Goal: Task Accomplishment & Management: Complete application form

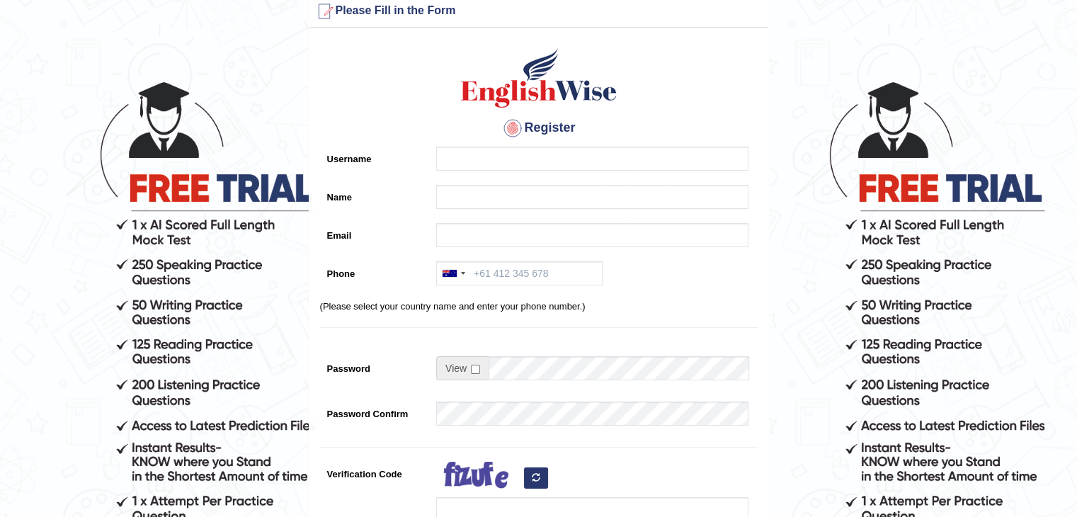
scroll to position [312, 0]
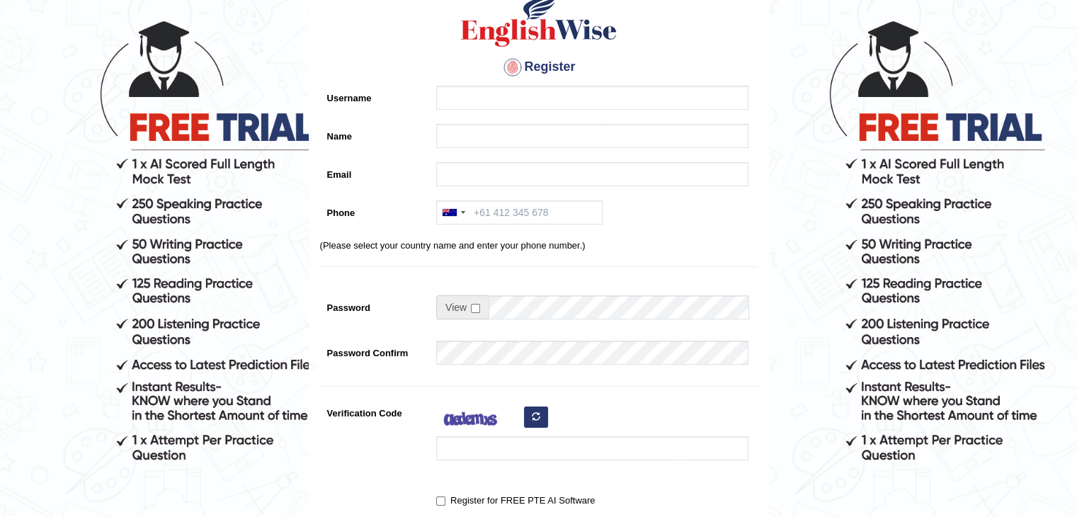
click at [791, 428] on html "Please fix the following errors: Please Fill in the Form Register Username Name…" at bounding box center [538, 169] width 1077 height 517
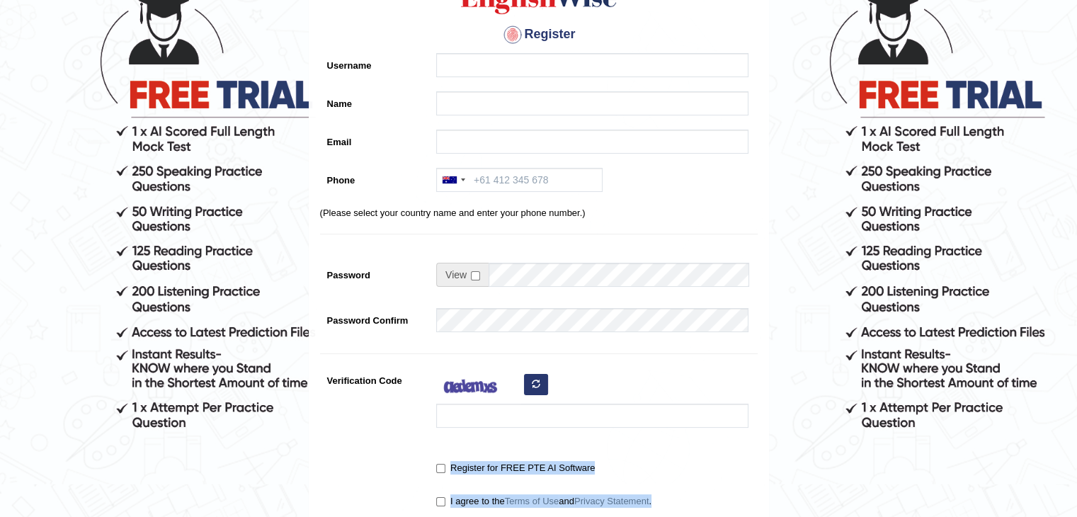
click at [815, 466] on form "Please fix the following errors: Please Fill in the Form Register Username Name…" at bounding box center [538, 276] width 1073 height 749
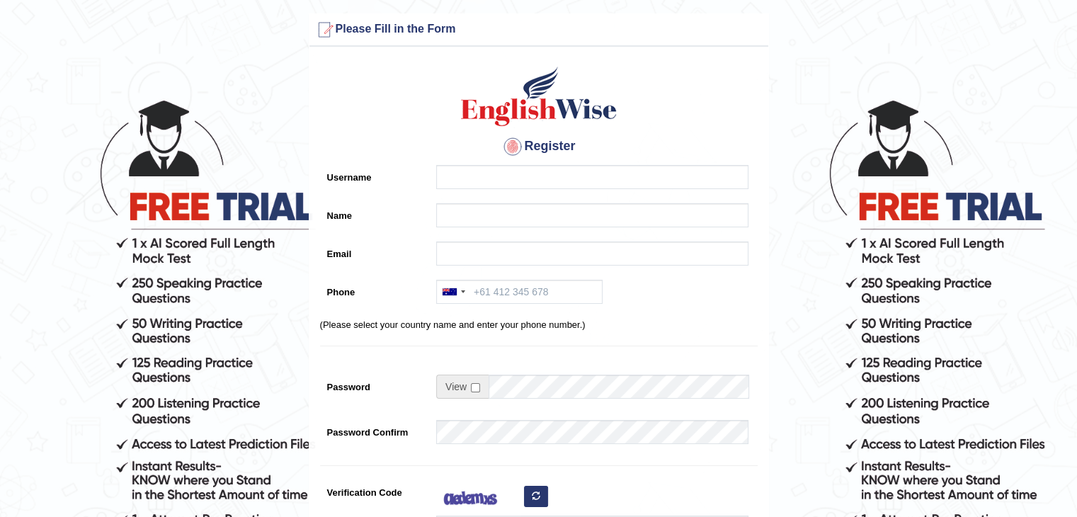
scroll to position [0, 0]
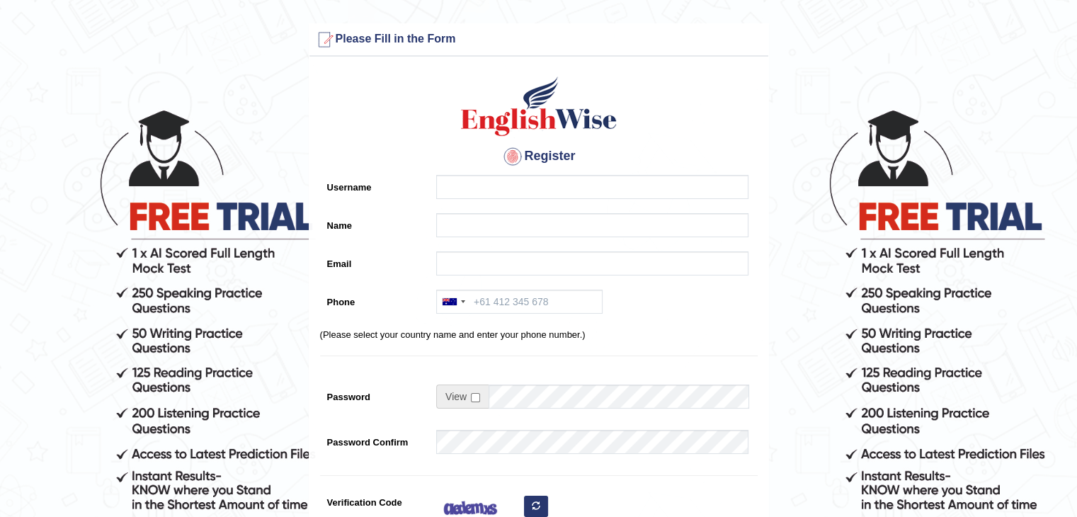
click at [984, 106] on form "Please fix the following errors: Please Fill in the Form Register Username Name…" at bounding box center [538, 397] width 1073 height 749
click at [499, 181] on input "Username" at bounding box center [592, 187] width 312 height 24
click at [482, 219] on input "Name" at bounding box center [592, 225] width 312 height 24
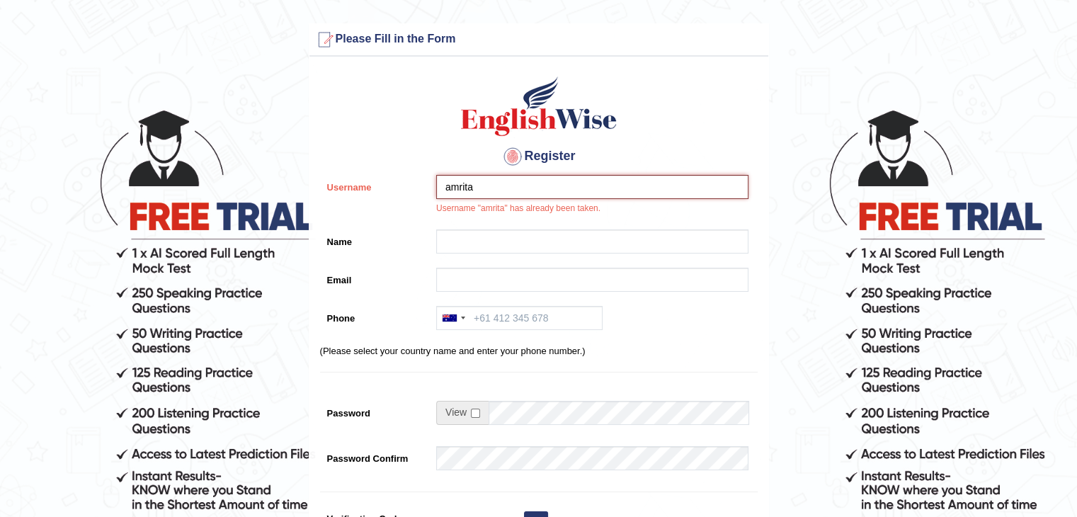
click at [490, 188] on input "amrita" at bounding box center [592, 187] width 312 height 24
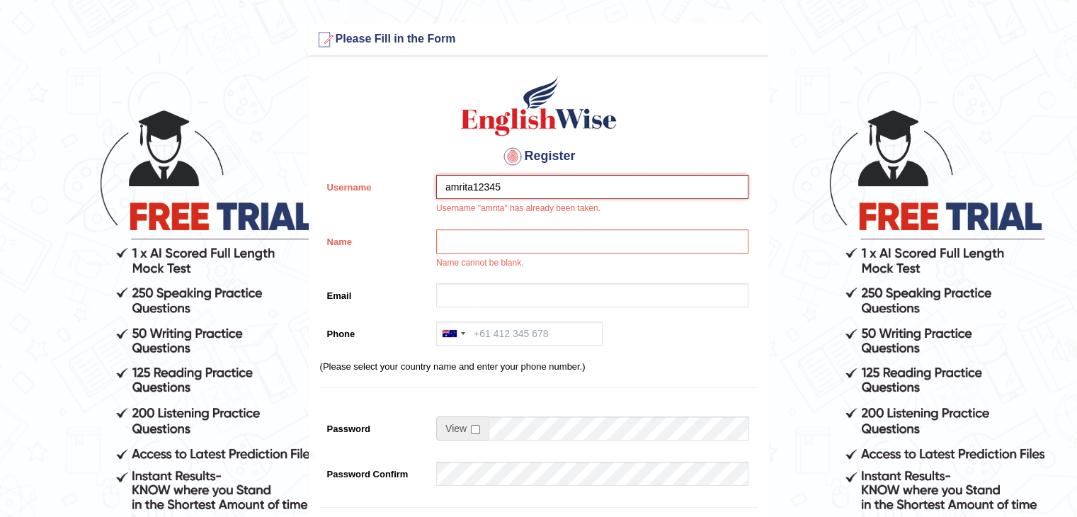
type input "amrita12345"
click at [512, 242] on input "Name" at bounding box center [592, 242] width 312 height 24
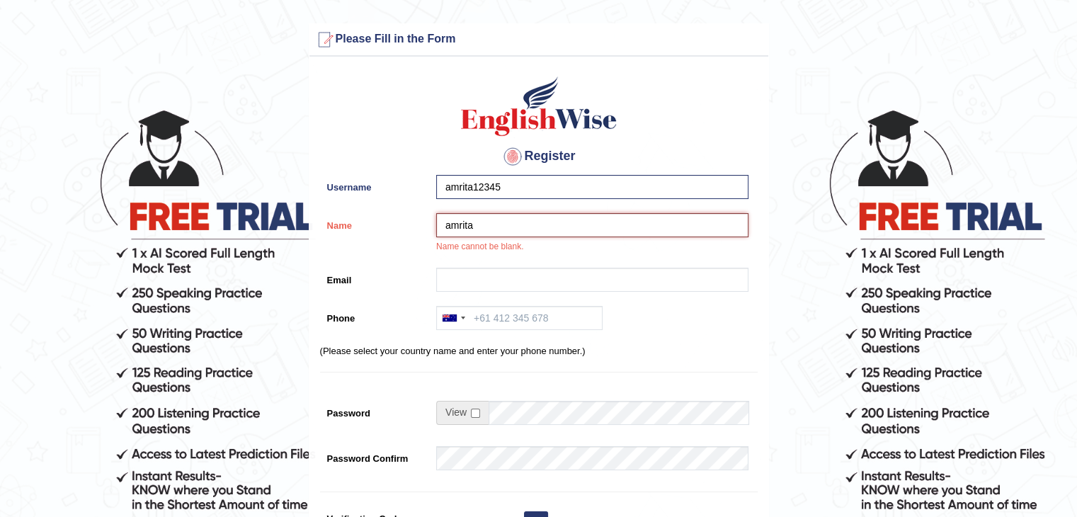
type input "amrita"
click at [466, 271] on input "Email" at bounding box center [592, 280] width 312 height 24
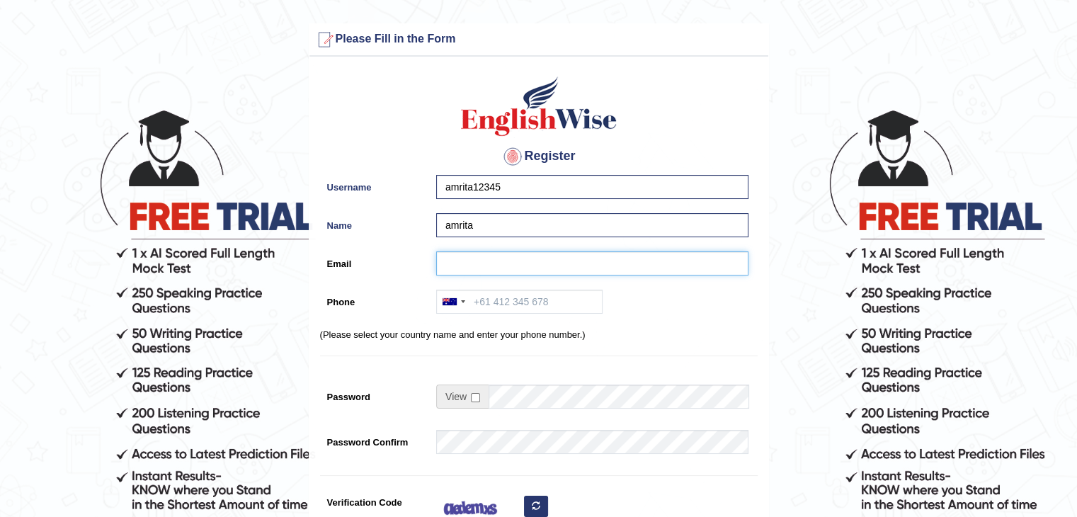
type input "lachuamrita@gmail.com"
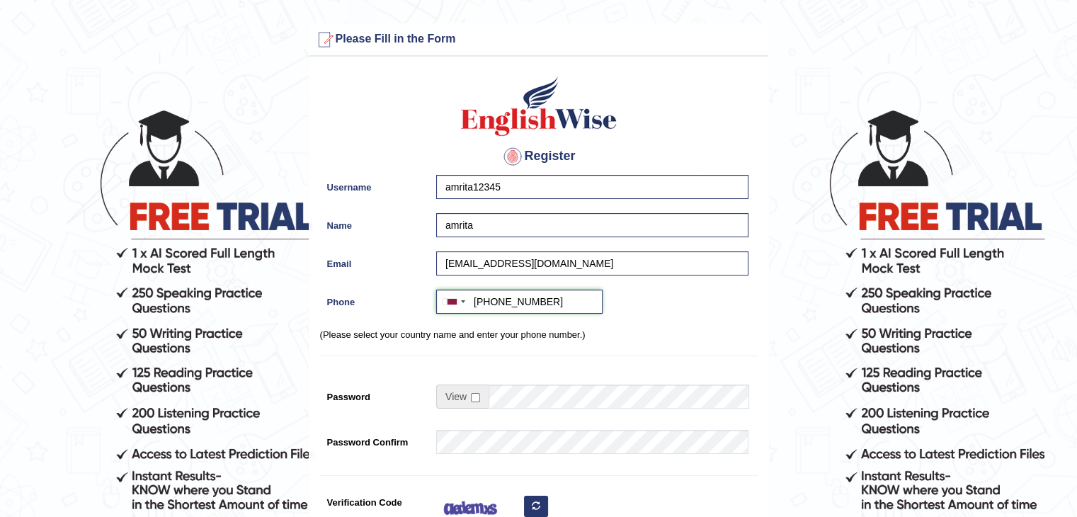
click at [555, 300] on input "+97471305674" at bounding box center [519, 302] width 166 height 24
type input "+"
click at [467, 303] on div at bounding box center [453, 301] width 33 height 23
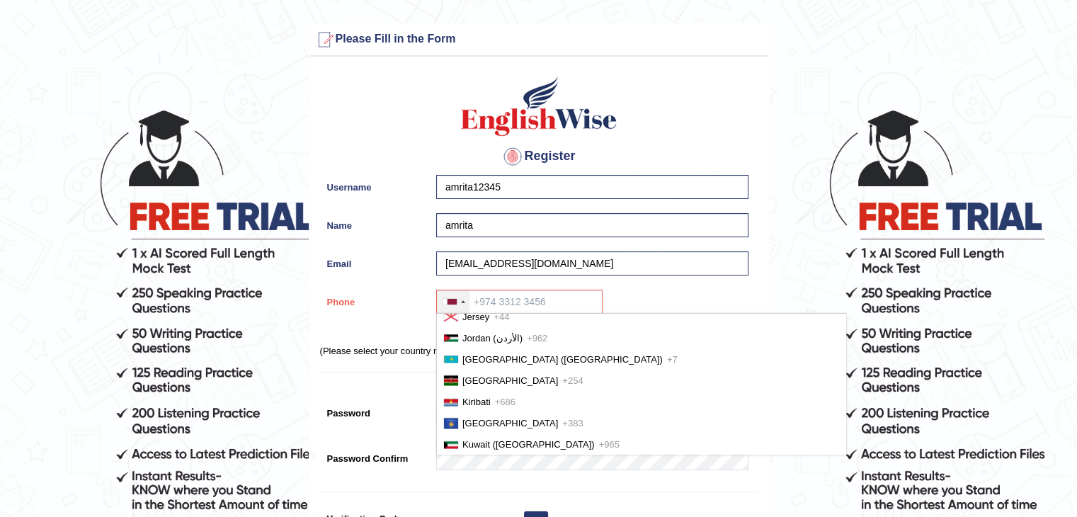
scroll to position [2185, 0]
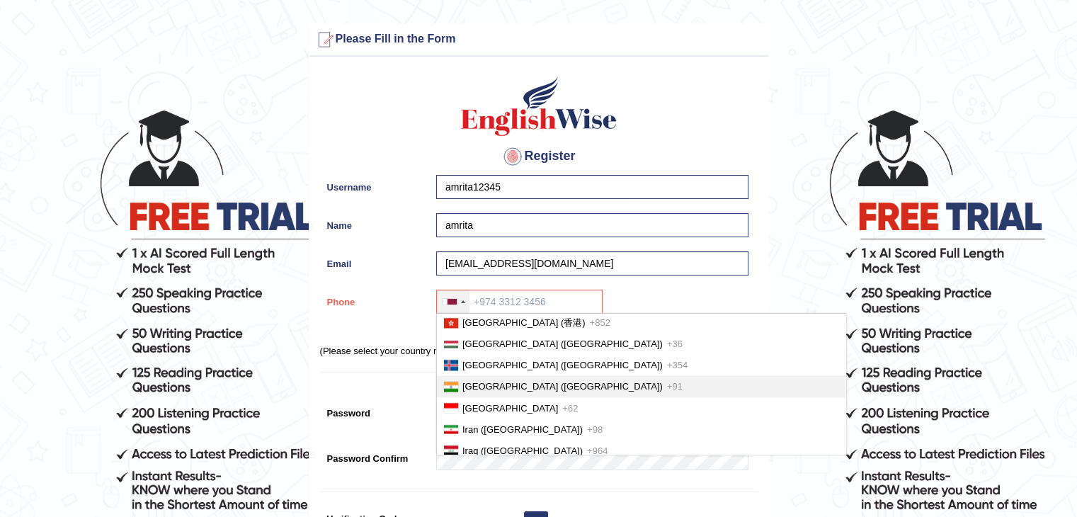
click at [494, 381] on span "India (भारत)" at bounding box center [563, 386] width 200 height 11
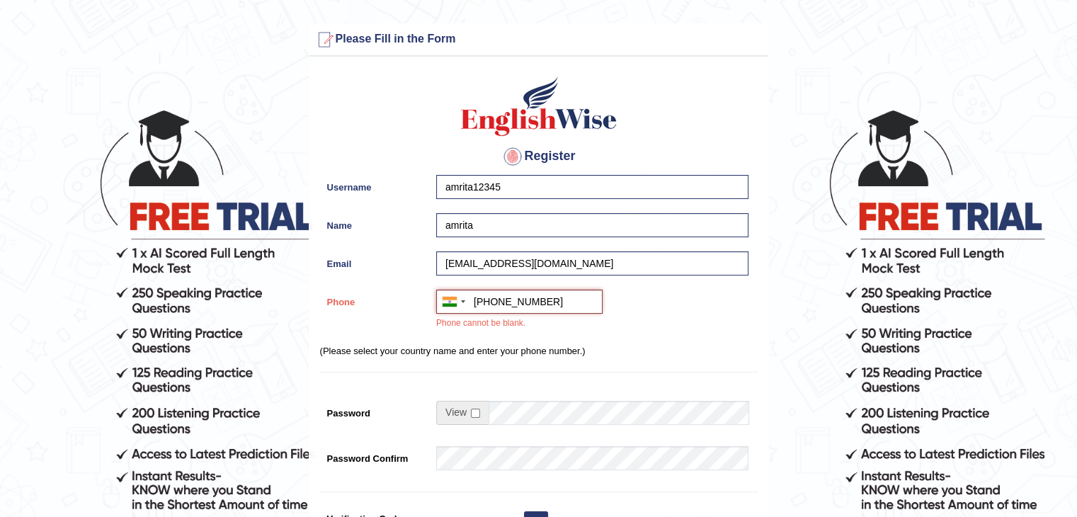
type input "+916238261377"
click at [575, 346] on p "(Please select your country name and enter your phone number.)" at bounding box center [539, 350] width 438 height 13
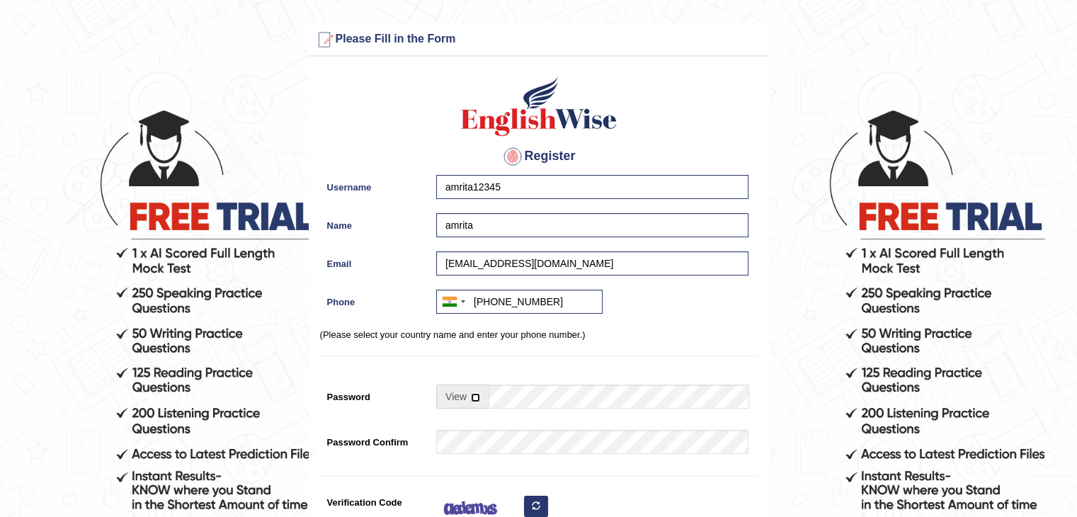
click at [473, 395] on input "checkbox" at bounding box center [475, 397] width 9 height 9
checkbox input "true"
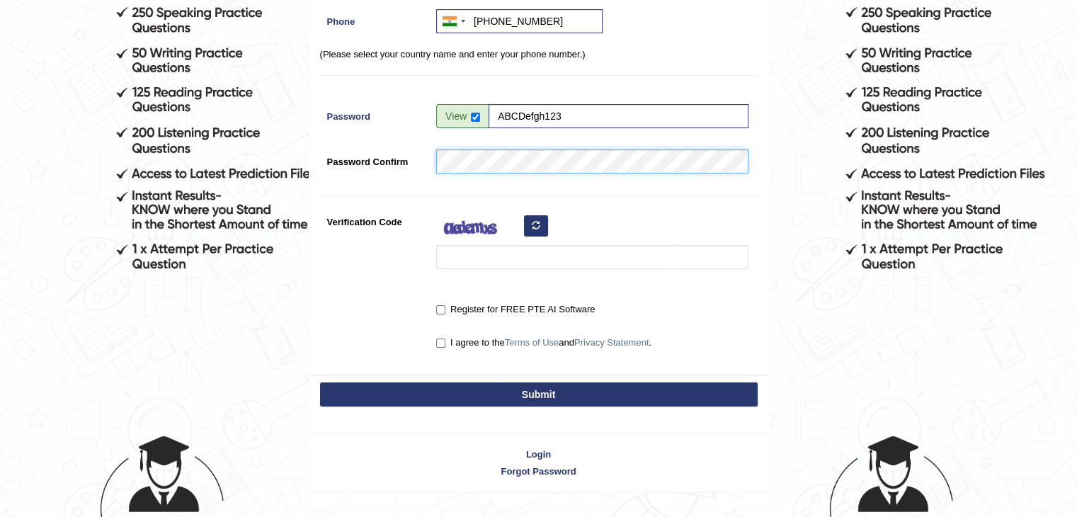
scroll to position [283, 0]
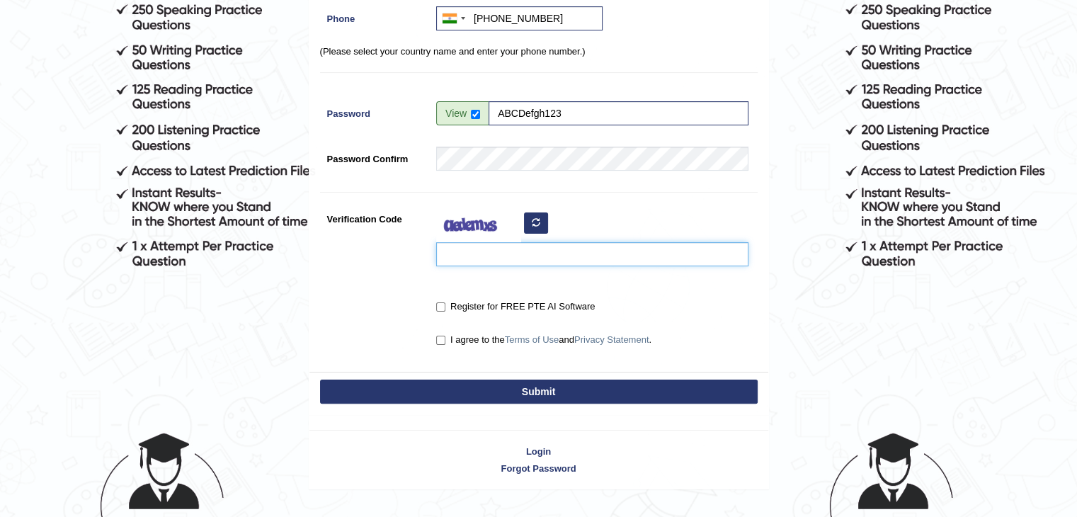
click at [572, 257] on input "Verification Code" at bounding box center [592, 254] width 312 height 24
type input "ialamo"
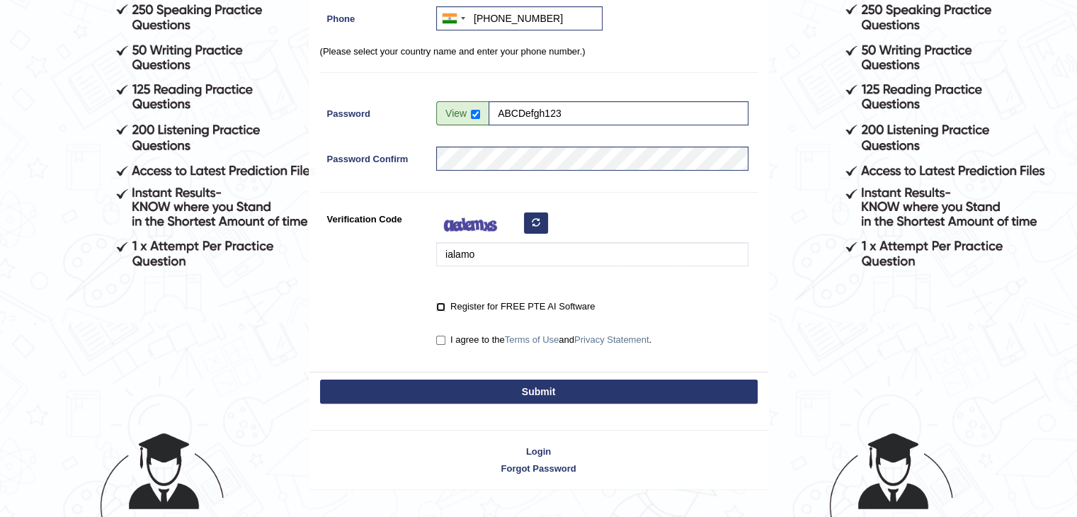
click at [441, 308] on input "Register for FREE PTE AI Software" at bounding box center [440, 306] width 9 height 9
checkbox input "true"
click at [445, 336] on input "I agree to the Terms of Use and Privacy Statement ." at bounding box center [440, 340] width 9 height 9
checkbox input "true"
click at [512, 400] on button "Submit" at bounding box center [539, 392] width 438 height 24
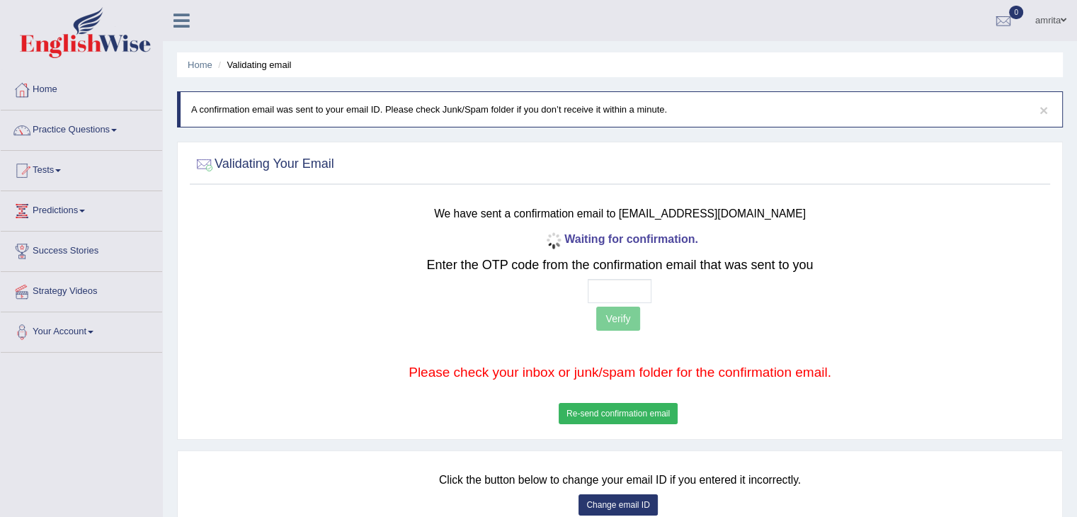
click at [636, 276] on div "Waiting for confirmation. Enter the OTP code from the confirmation email that w…" at bounding box center [620, 328] width 709 height 199
click at [632, 288] on input "text" at bounding box center [620, 291] width 64 height 24
type input "6 9 2 5"
click at [628, 312] on button "Verify" at bounding box center [617, 319] width 43 height 24
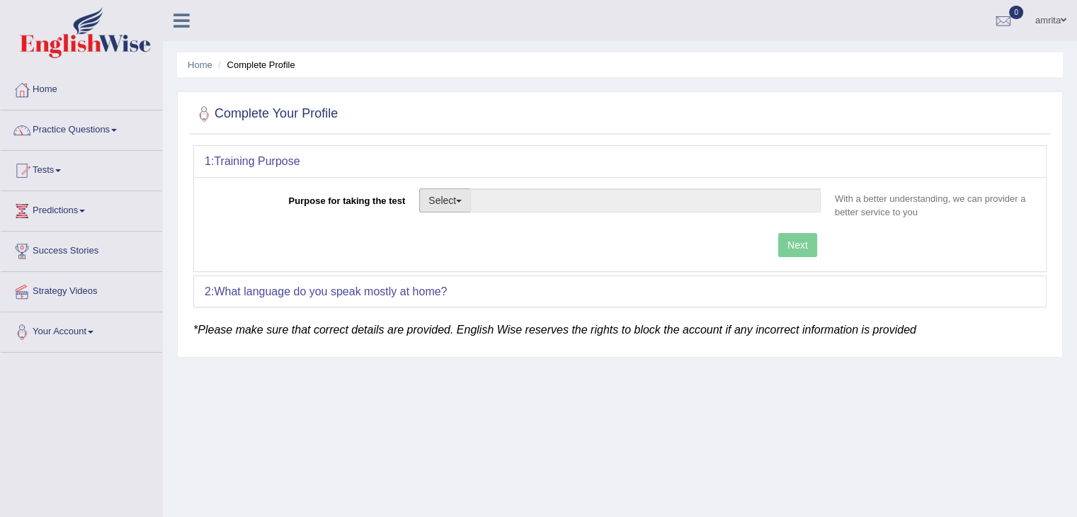
click at [455, 205] on button "Select" at bounding box center [445, 200] width 52 height 24
click at [461, 283] on link "Other" at bounding box center [483, 286] width 126 height 18
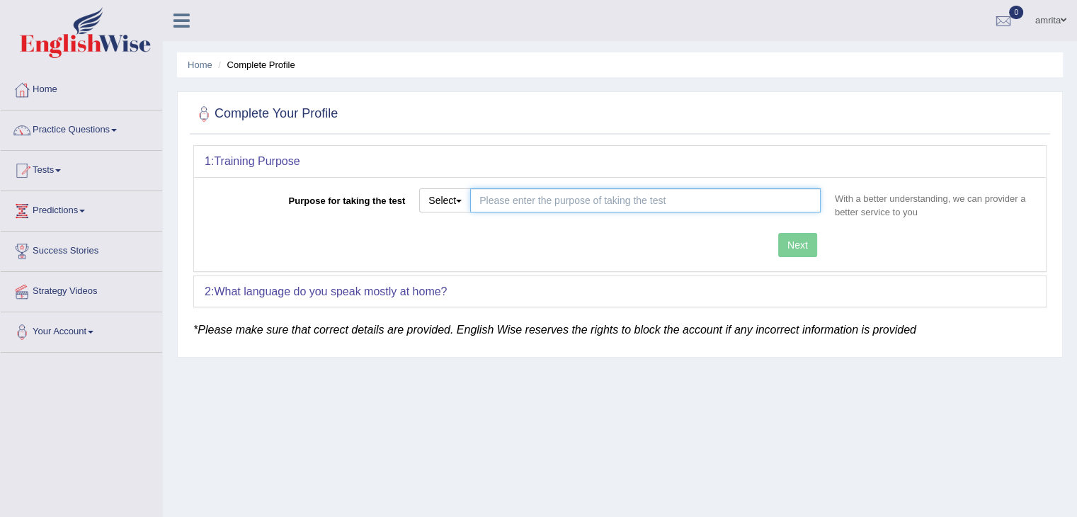
click at [527, 196] on input "Purpose for taking the test" at bounding box center [645, 200] width 351 height 24
click at [444, 194] on button "Select" at bounding box center [445, 200] width 52 height 24
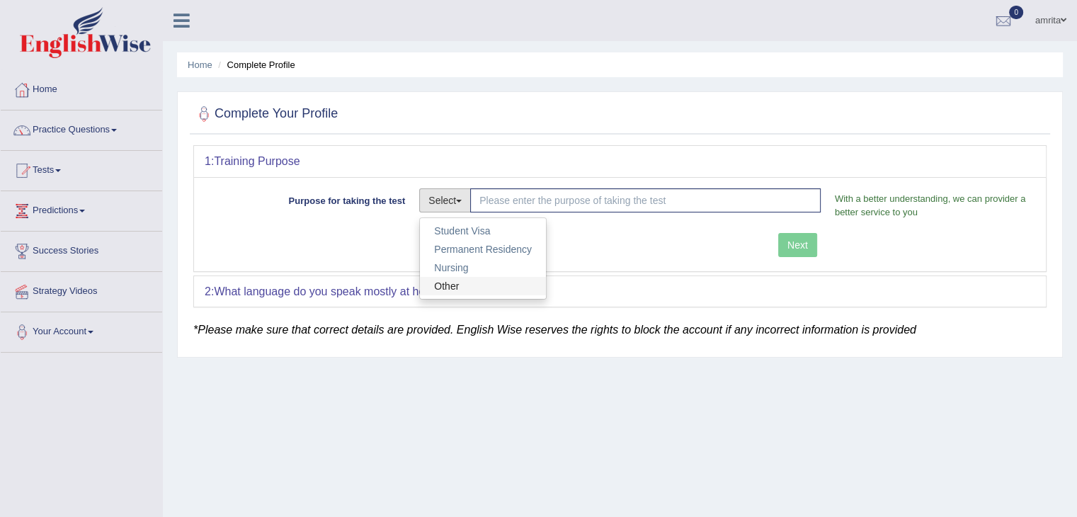
click at [458, 281] on link "Other" at bounding box center [483, 286] width 126 height 18
click at [460, 204] on button "Select" at bounding box center [445, 200] width 52 height 24
click at [473, 248] on link "Permanent Residency" at bounding box center [483, 249] width 126 height 18
type input "Permanent Residency"
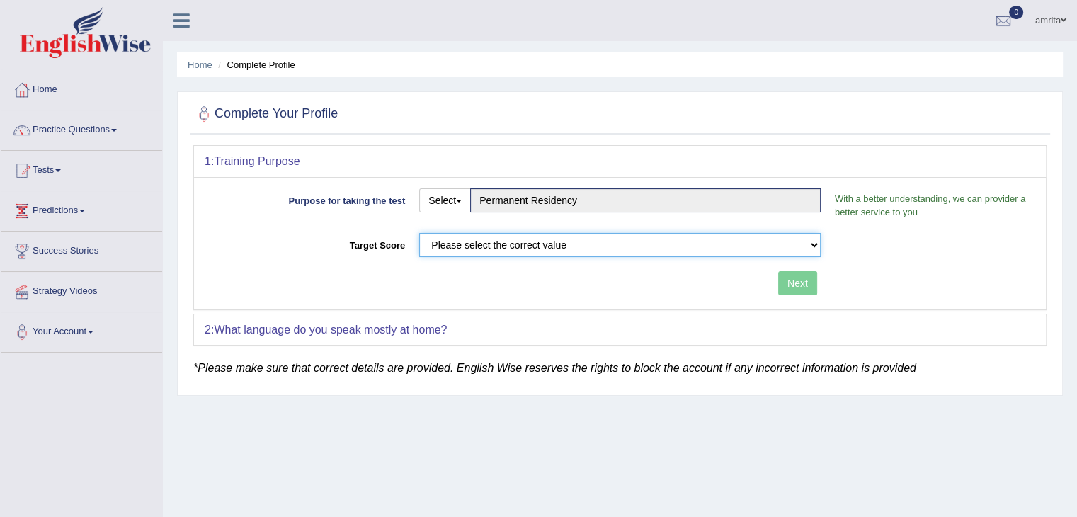
click at [489, 244] on select "Please select the correct value 50 (6 bands) 58 (6.5 bands) 65 (7 bands) 79 (8 …" at bounding box center [620, 245] width 402 height 24
click at [735, 434] on div "Home Complete Profile Complete Your Profile 1: Training Purpose Purpose for tak…" at bounding box center [620, 354] width 914 height 708
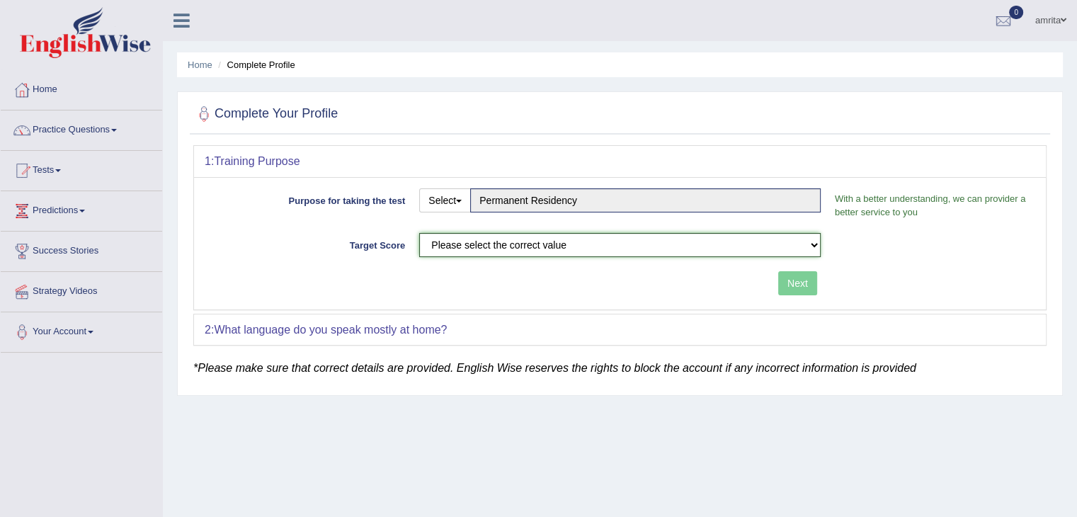
click at [534, 250] on select "Please select the correct value 50 (6 bands) 58 (6.5 bands) 65 (7 bands) 79 (8 …" at bounding box center [620, 245] width 402 height 24
click at [625, 248] on select "Please select the correct value 50 (6 bands) 58 (6.5 bands) 65 (7 bands) 79 (8 …" at bounding box center [620, 245] width 402 height 24
select select "79"
click at [419, 233] on select "Please select the correct value 50 (6 bands) 58 (6.5 bands) 65 (7 bands) 79 (8 …" at bounding box center [620, 245] width 402 height 24
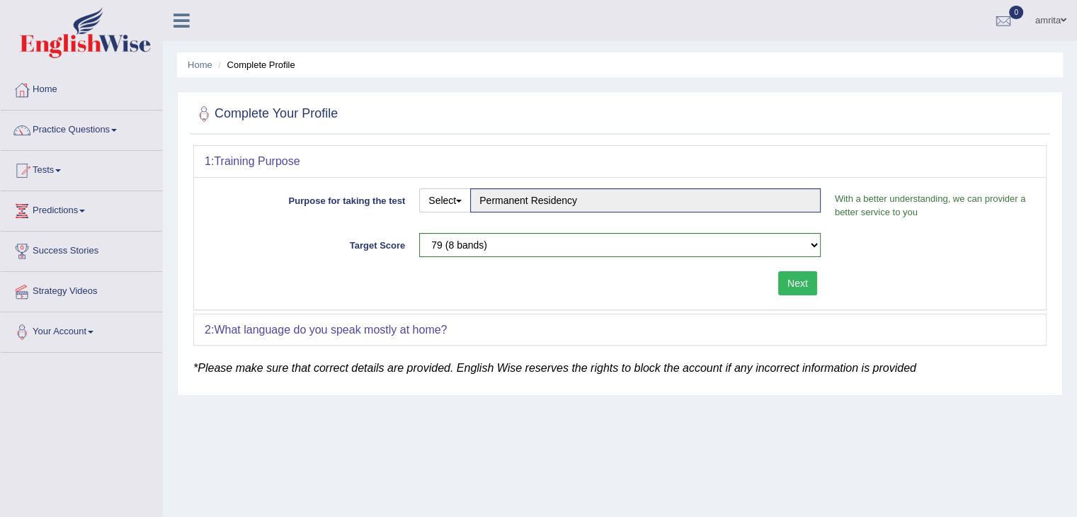
click at [499, 329] on div "2: What language do you speak mostly at home?" at bounding box center [620, 330] width 852 height 31
click at [408, 334] on b "What language do you speak mostly at home?" at bounding box center [330, 330] width 233 height 12
click at [779, 284] on button "Next" at bounding box center [797, 283] width 39 height 24
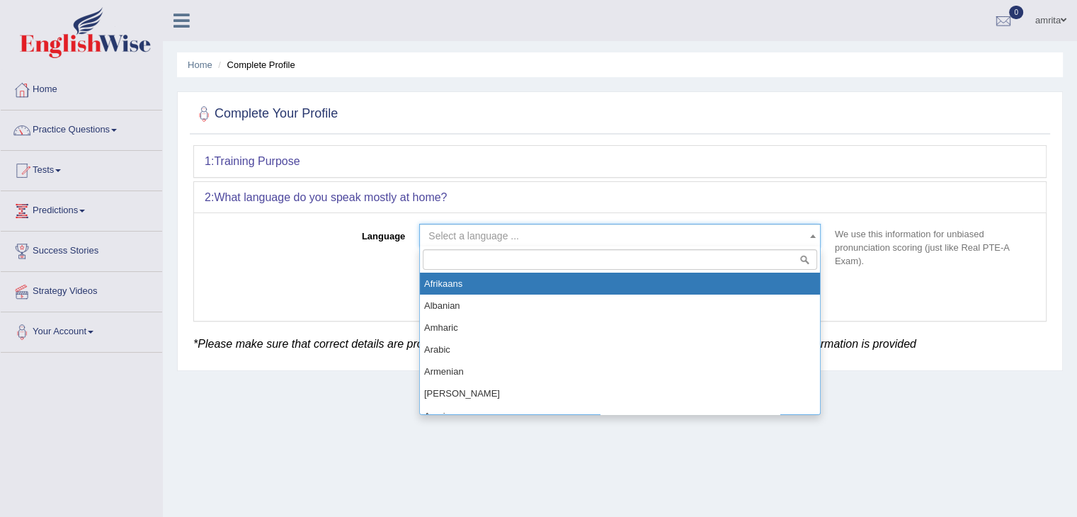
click at [525, 226] on span "Select a language ..." at bounding box center [620, 236] width 402 height 24
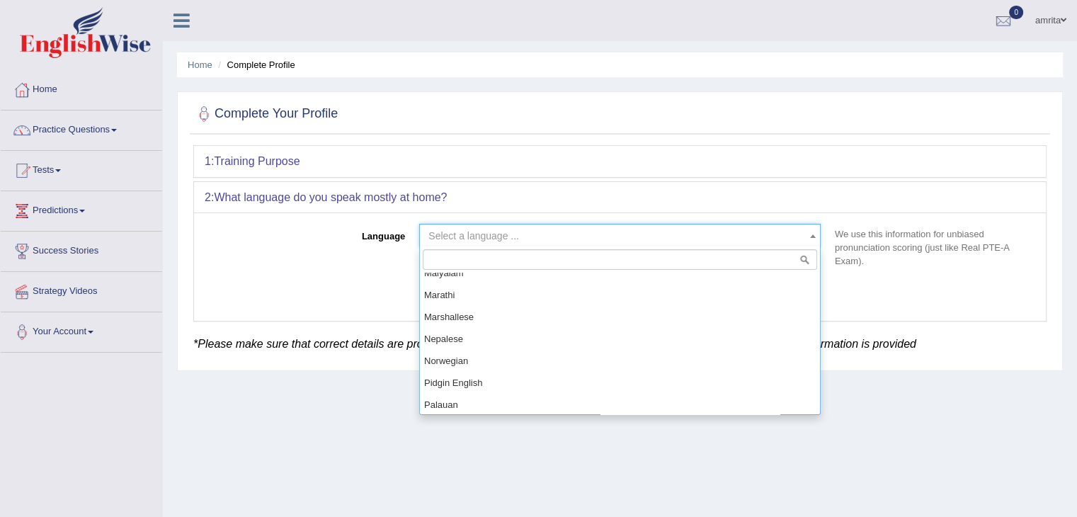
scroll to position [708, 0]
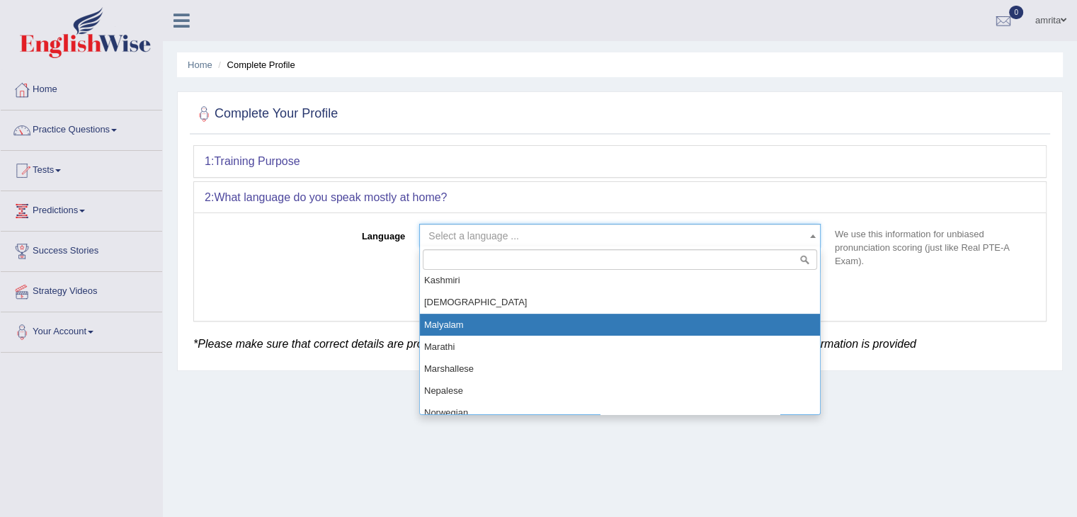
select select "Malyalam"
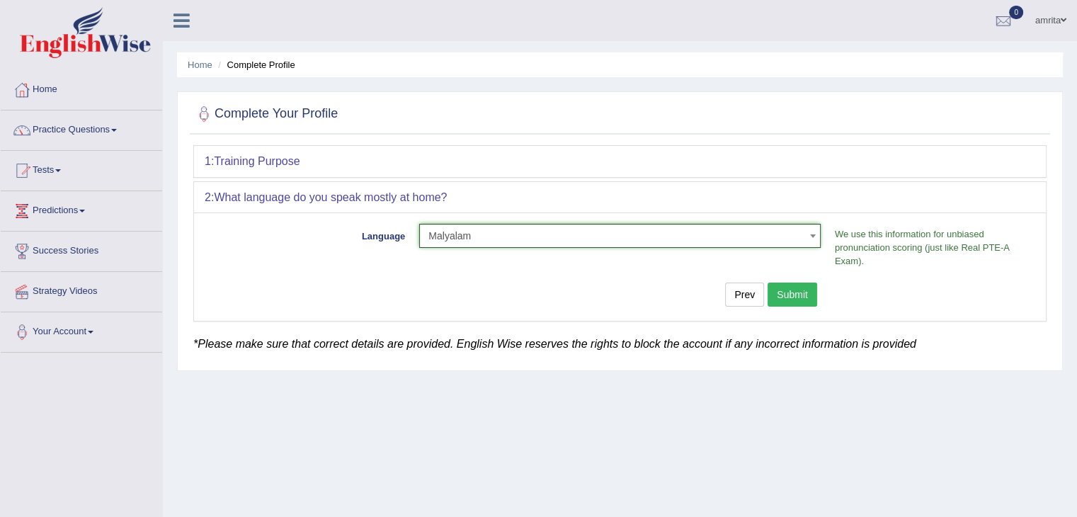
click at [805, 297] on button "Submit" at bounding box center [793, 295] width 50 height 24
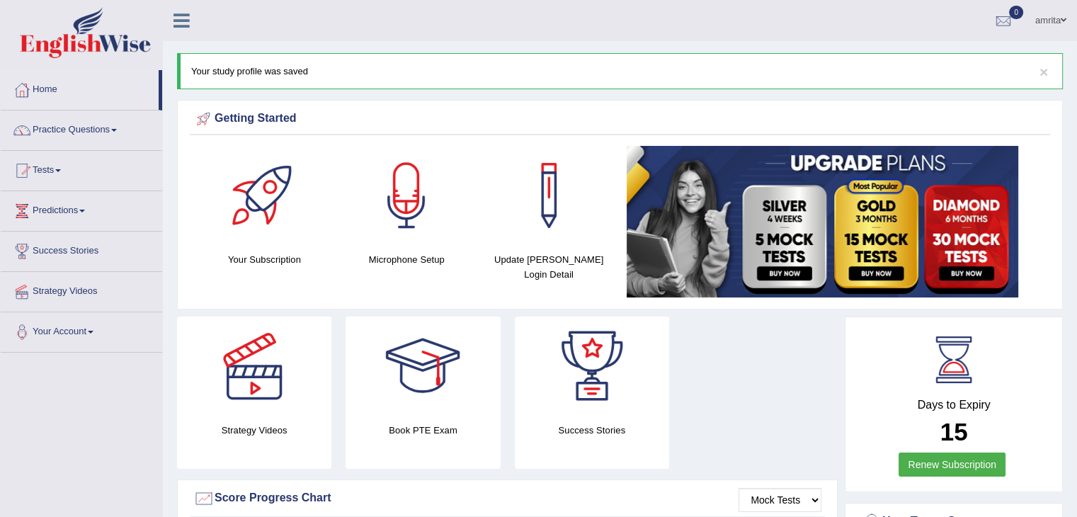
click at [262, 202] on div at bounding box center [264, 195] width 99 height 99
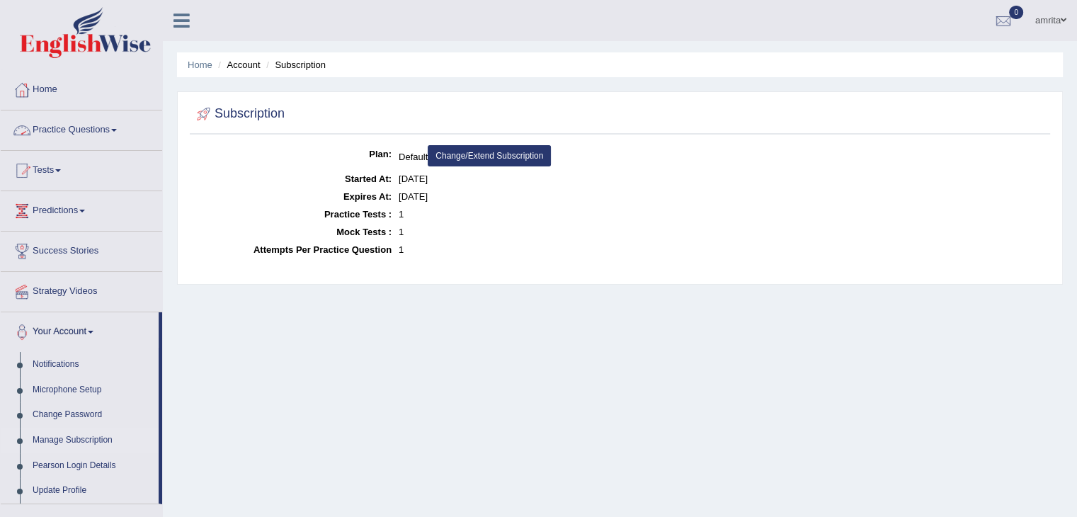
click at [62, 125] on link "Practice Questions" at bounding box center [82, 128] width 162 height 35
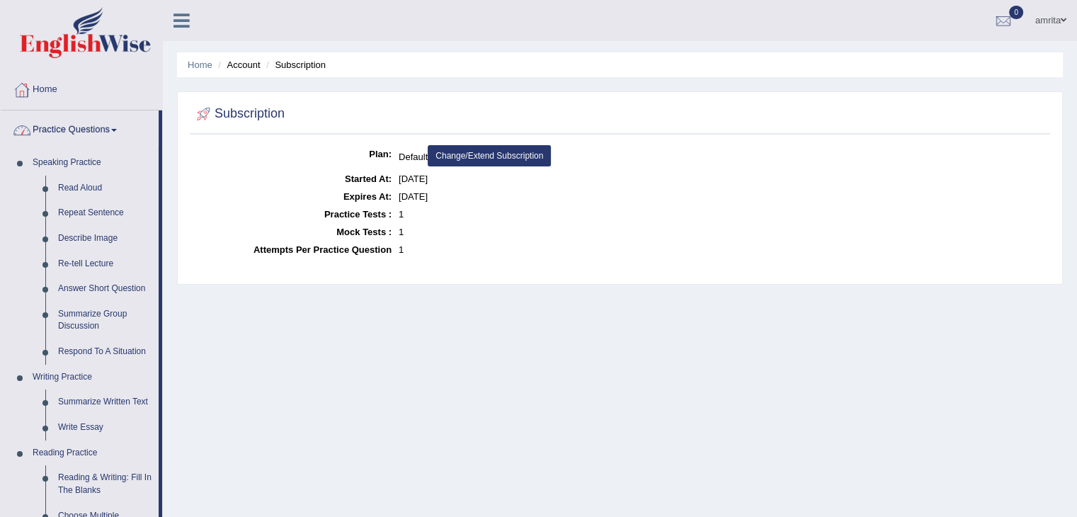
click at [57, 95] on link "Home" at bounding box center [82, 87] width 162 height 35
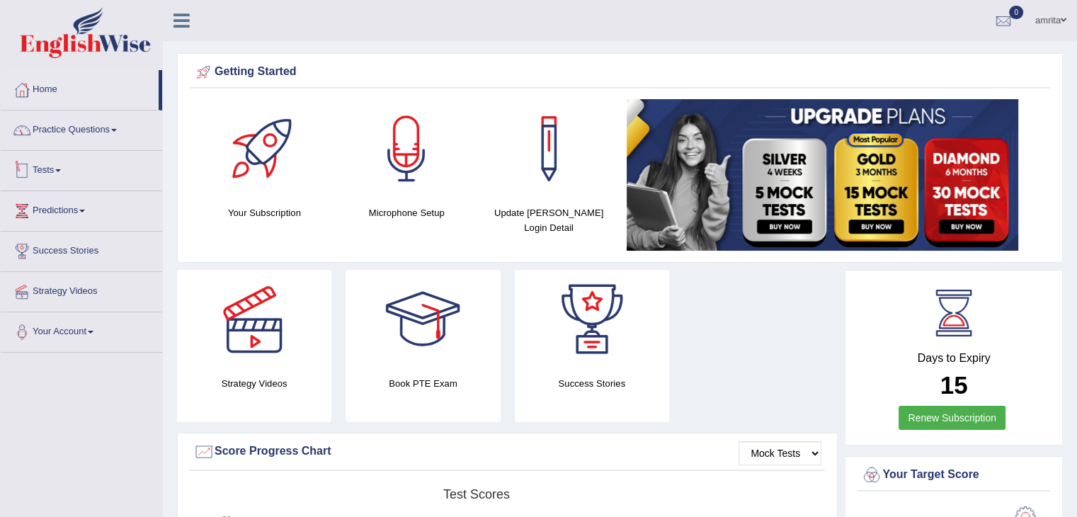
click at [54, 166] on link "Tests" at bounding box center [82, 168] width 162 height 35
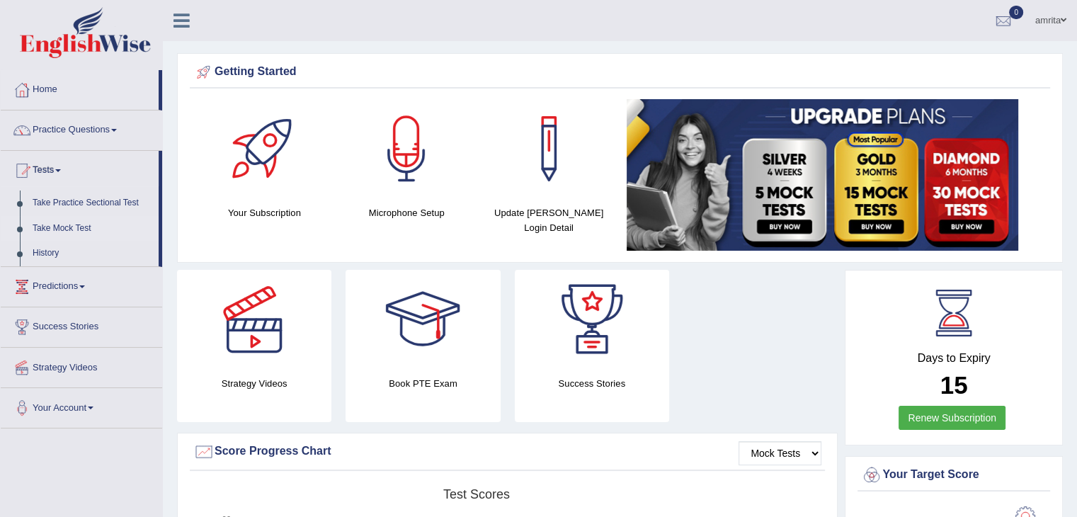
click at [78, 222] on link "Take Mock Test" at bounding box center [92, 229] width 132 height 26
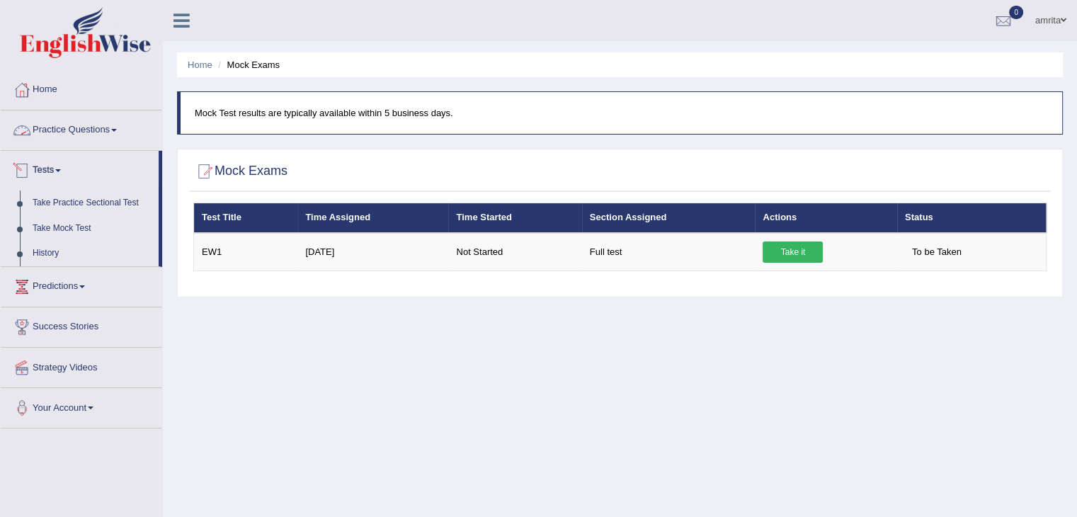
click at [77, 120] on link "Practice Questions" at bounding box center [82, 128] width 162 height 35
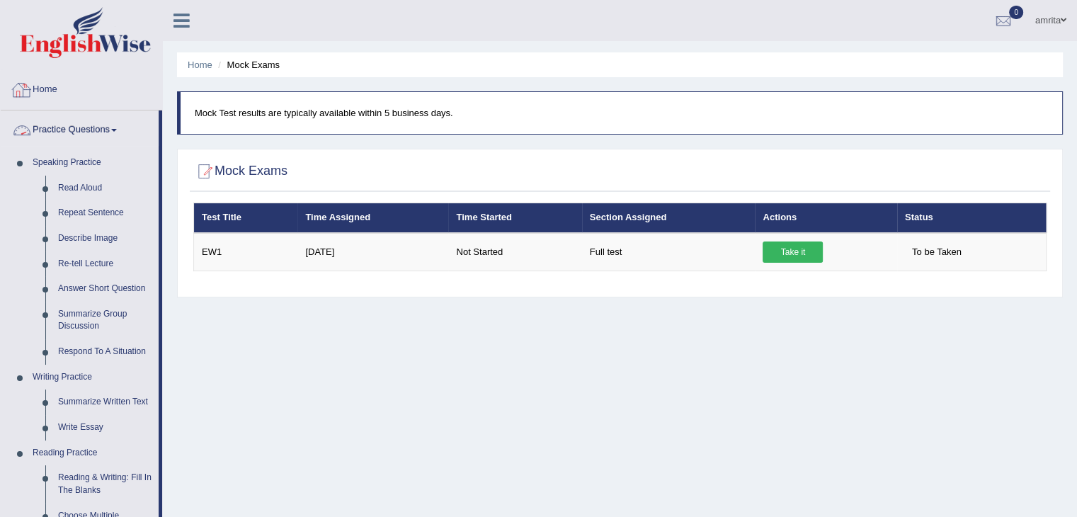
click at [56, 81] on link "Home" at bounding box center [82, 87] width 162 height 35
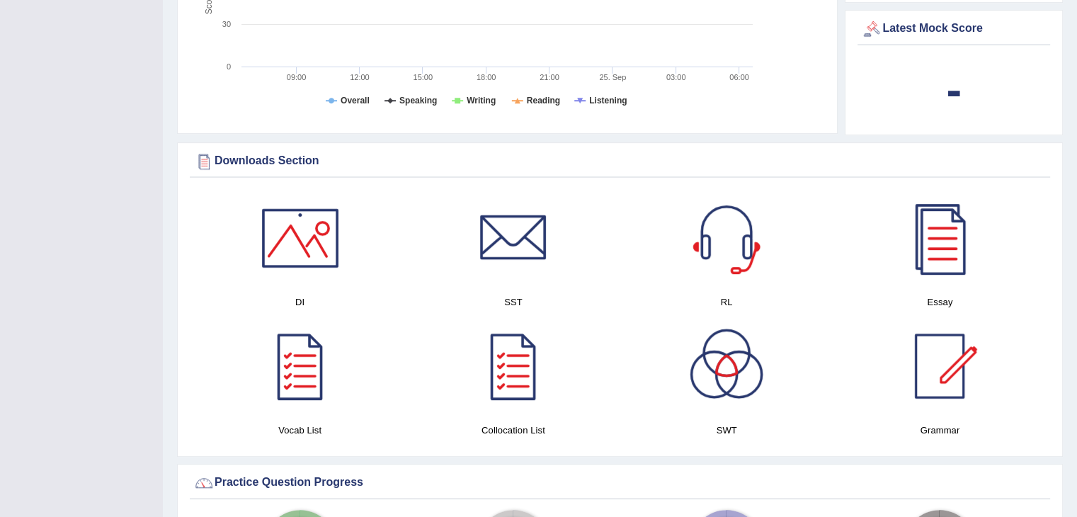
scroll to position [638, 0]
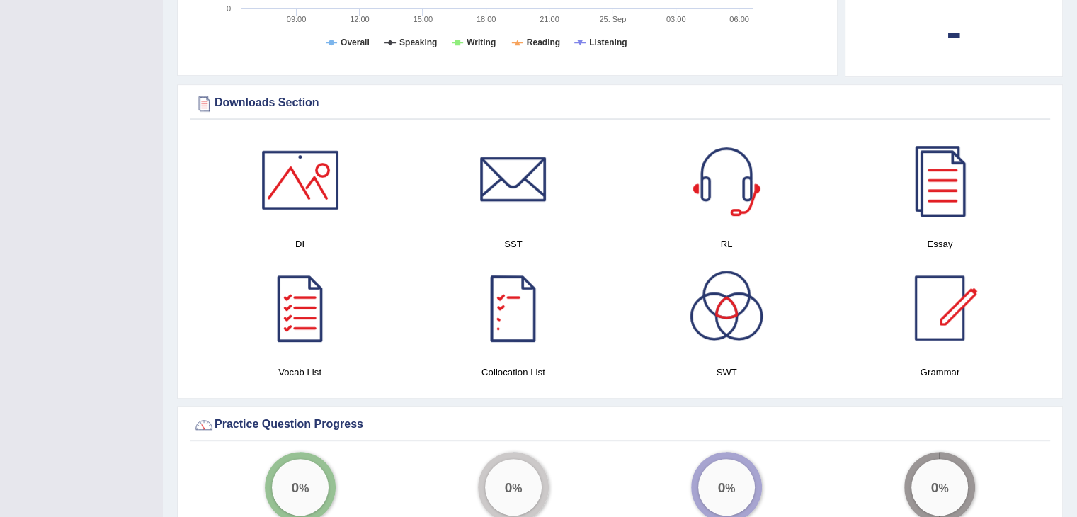
click at [527, 308] on div at bounding box center [513, 308] width 99 height 99
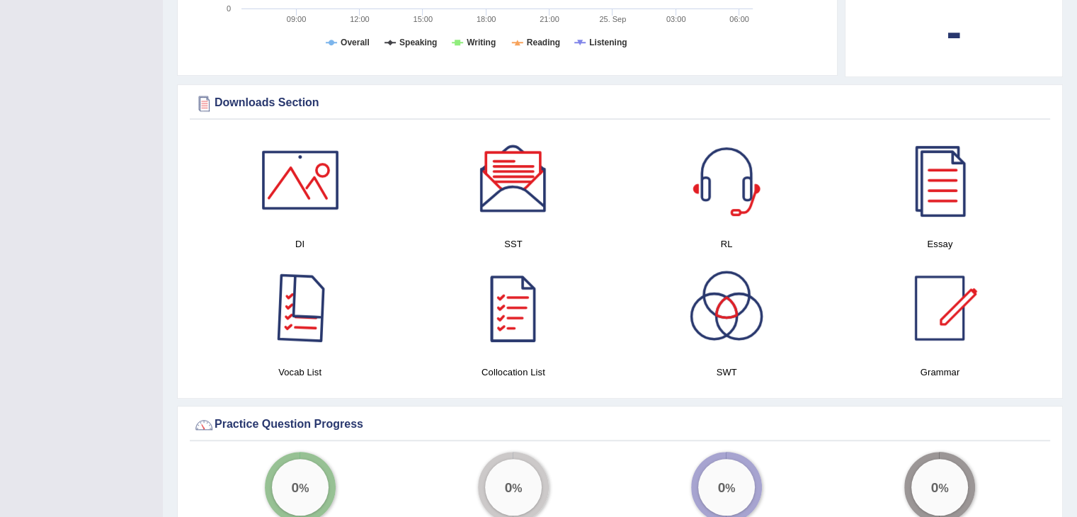
click at [326, 324] on div at bounding box center [300, 308] width 99 height 99
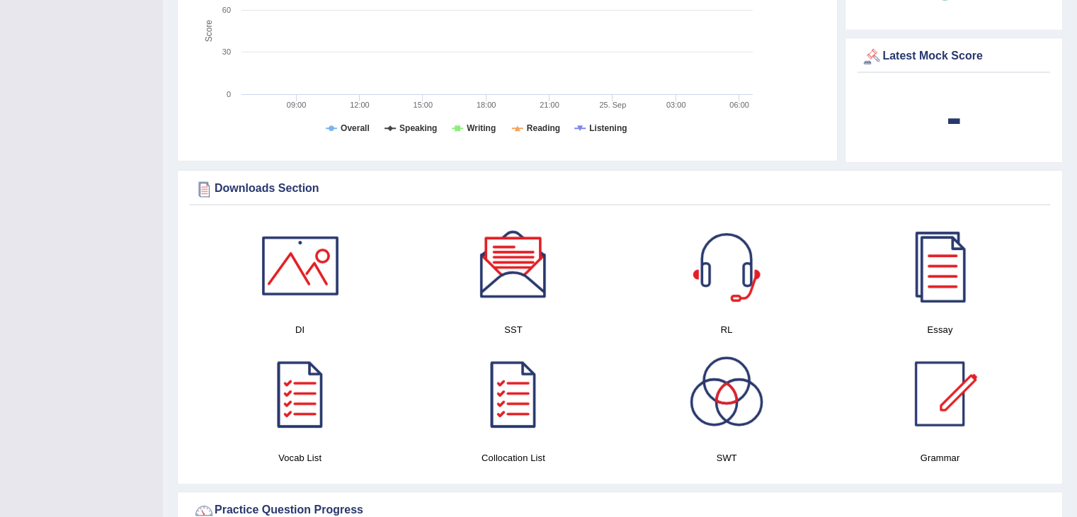
scroll to position [576, 0]
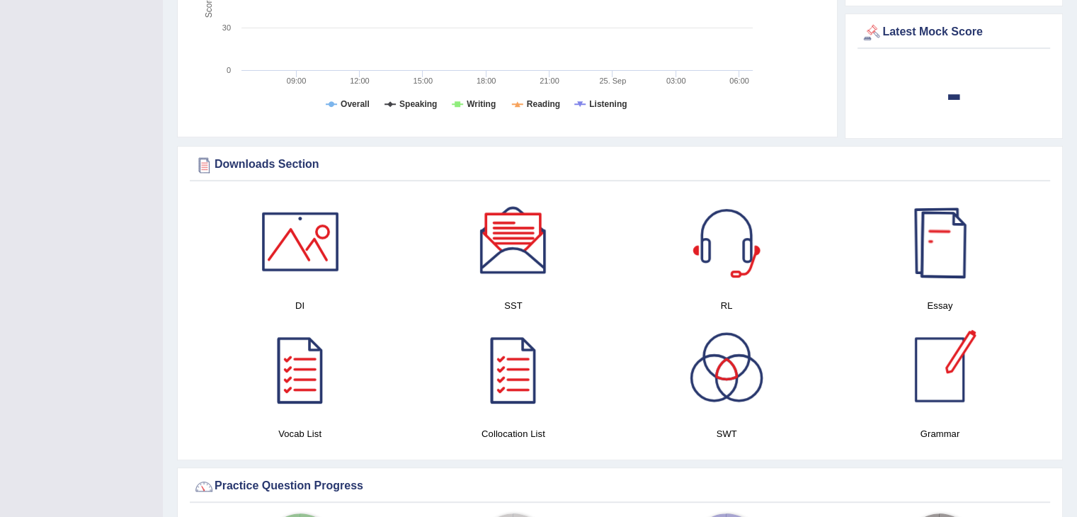
click at [952, 372] on div at bounding box center [939, 369] width 99 height 99
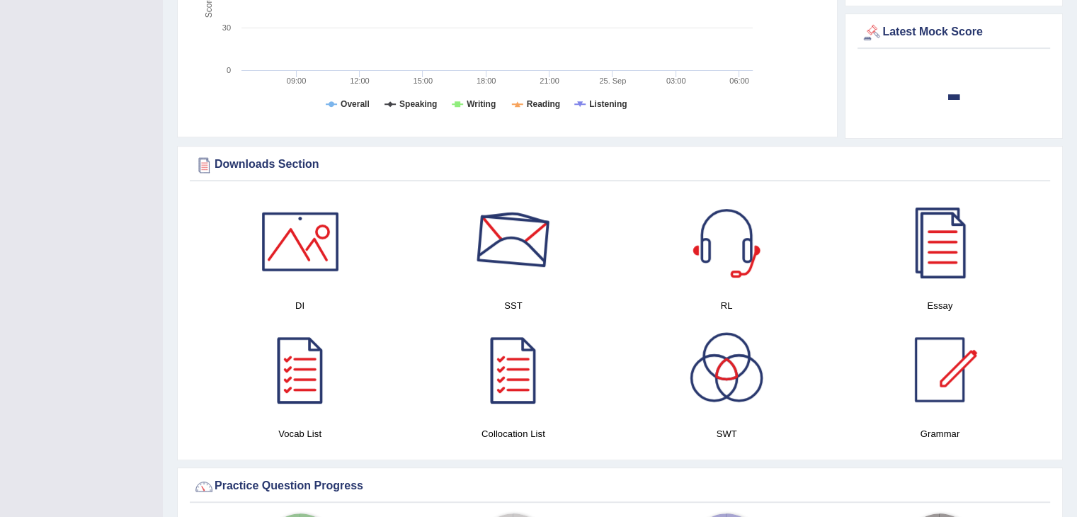
click at [516, 241] on div at bounding box center [513, 241] width 99 height 99
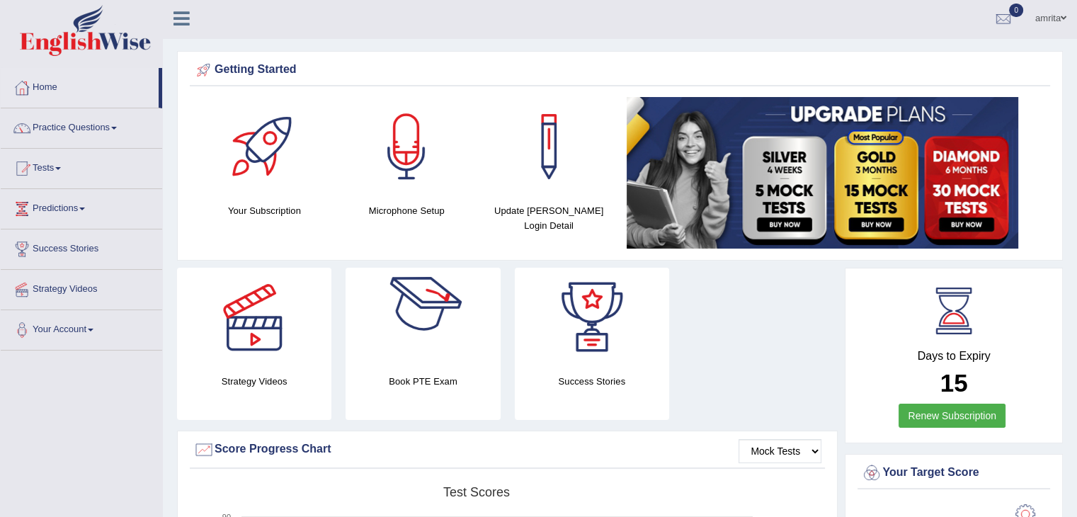
scroll to position [0, 0]
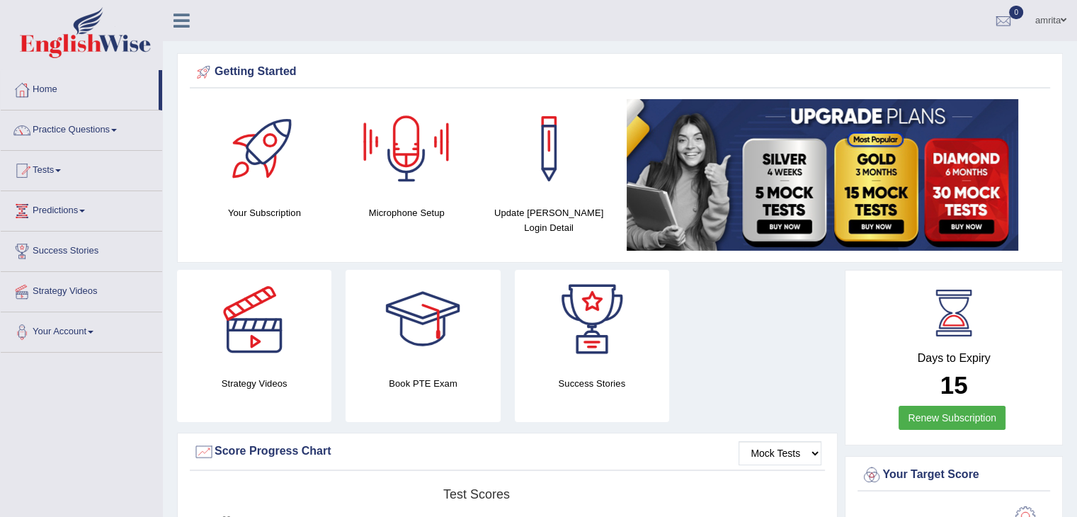
click at [410, 157] on div at bounding box center [406, 148] width 99 height 99
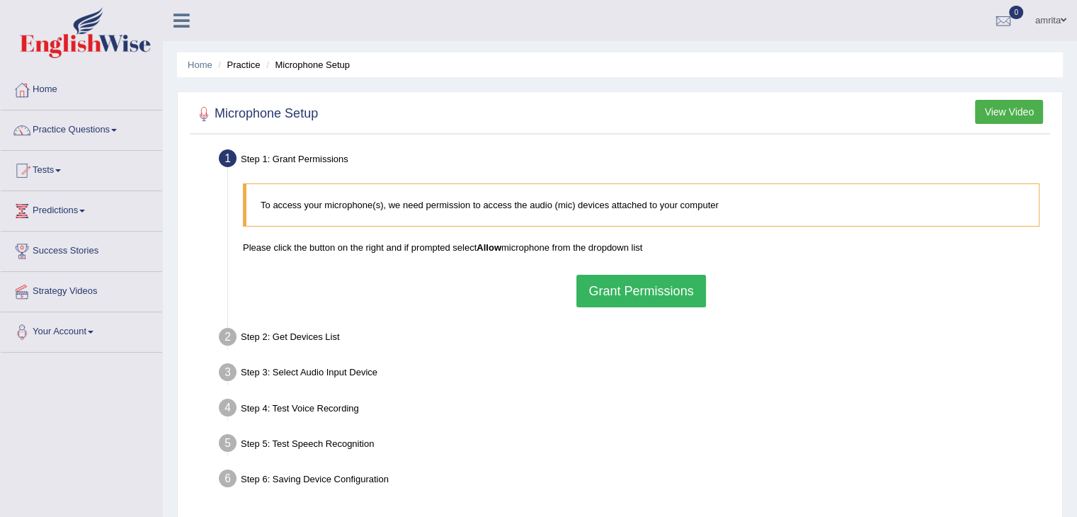
click at [334, 337] on div "Step 2: Get Devices List" at bounding box center [635, 339] width 844 height 31
click at [73, 132] on link "Practice Questions" at bounding box center [82, 128] width 162 height 35
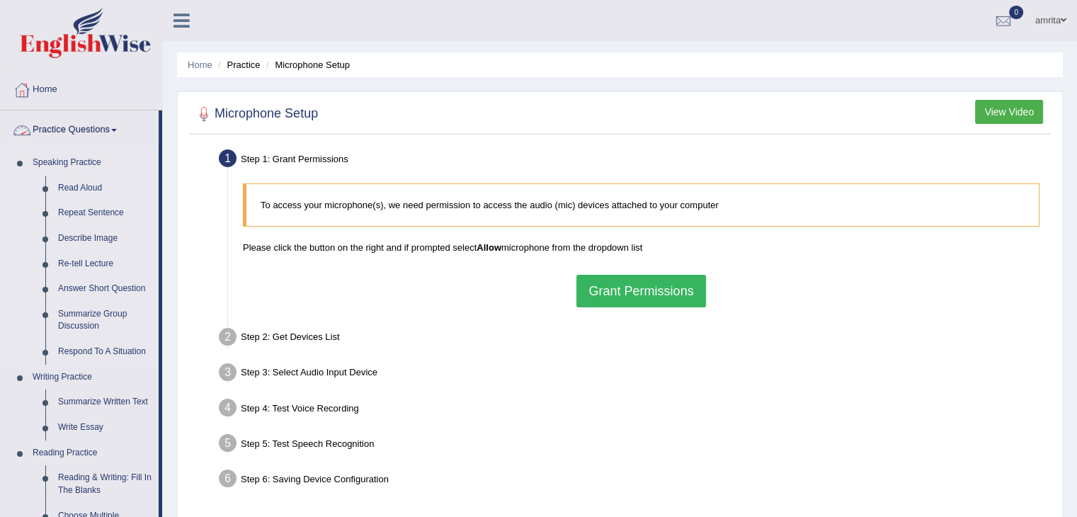
click at [72, 163] on link "Speaking Practice" at bounding box center [92, 163] width 132 height 26
click at [89, 188] on link "Read Aloud" at bounding box center [105, 189] width 107 height 26
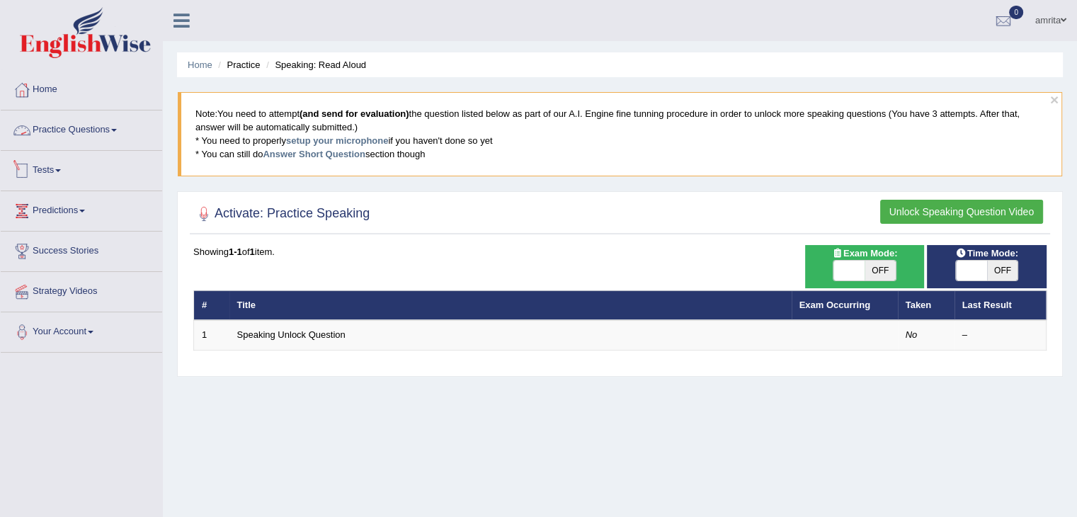
click at [57, 174] on link "Tests" at bounding box center [82, 168] width 162 height 35
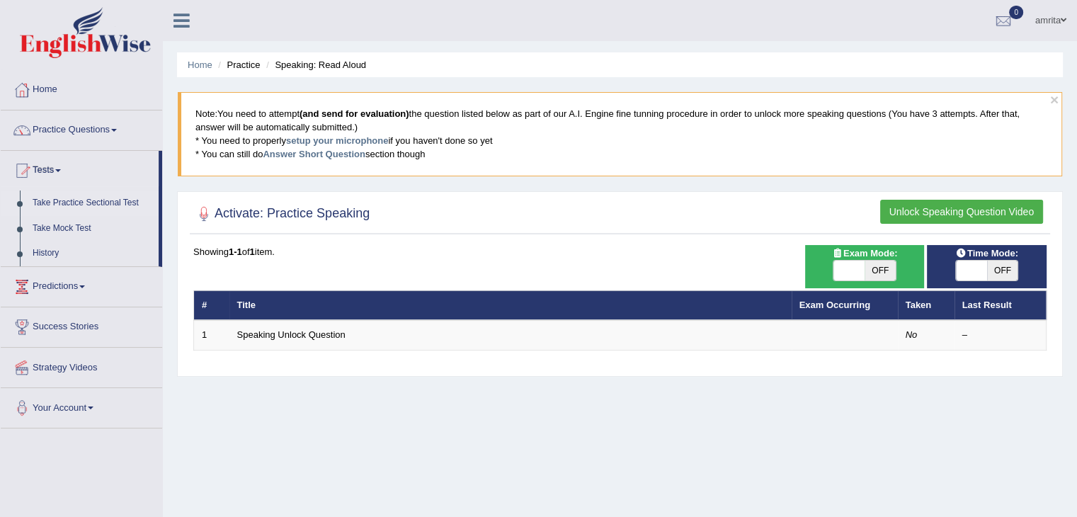
click at [69, 204] on link "Take Practice Sectional Test" at bounding box center [92, 204] width 132 height 26
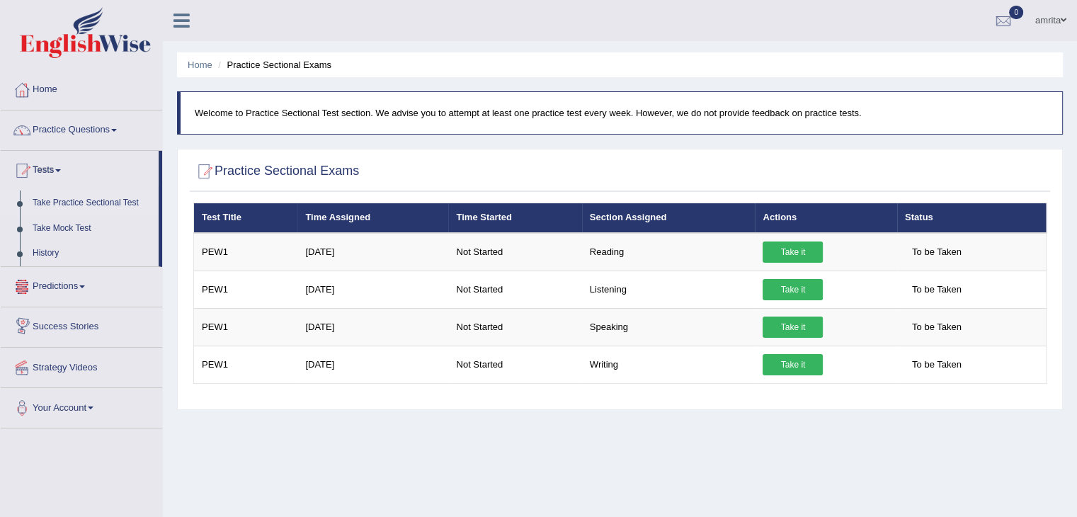
click at [47, 278] on link "Predictions" at bounding box center [82, 284] width 162 height 35
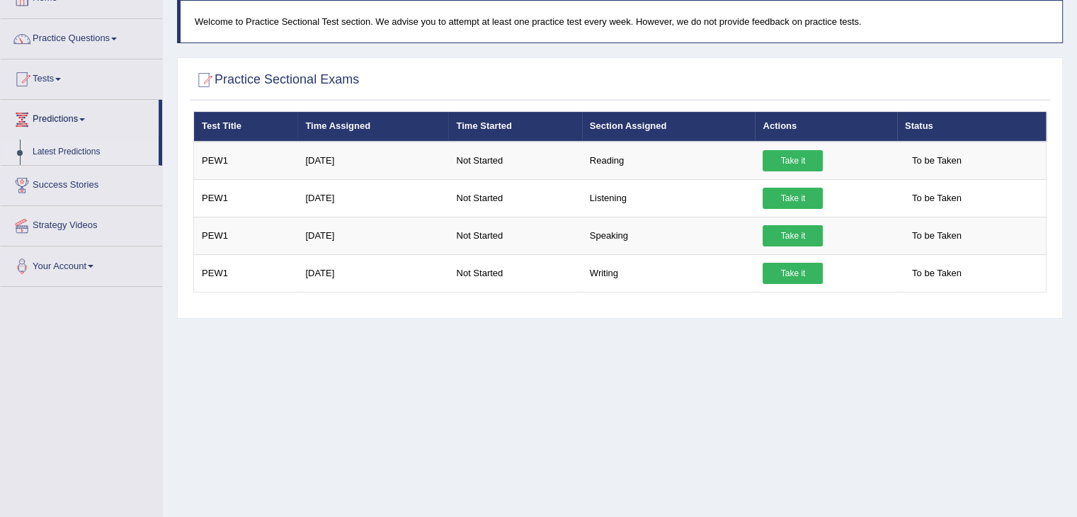
scroll to position [71, 0]
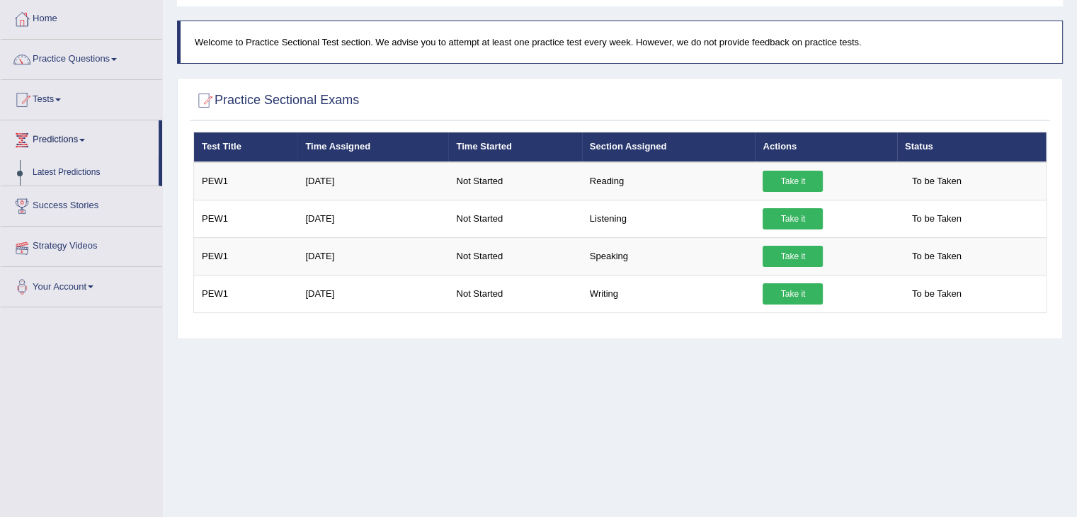
click at [91, 204] on link "Success Stories" at bounding box center [82, 203] width 162 height 35
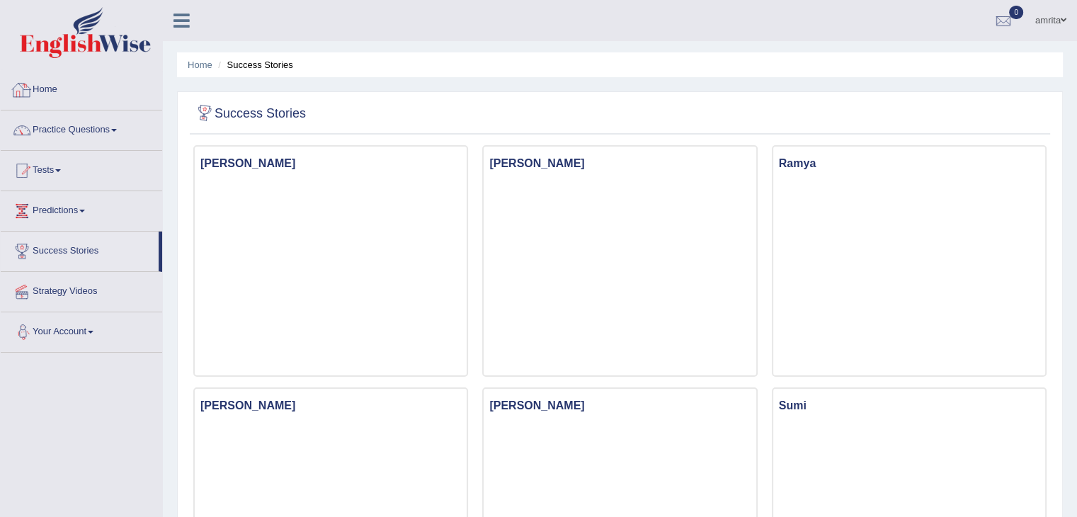
click at [35, 101] on link "Home" at bounding box center [82, 87] width 162 height 35
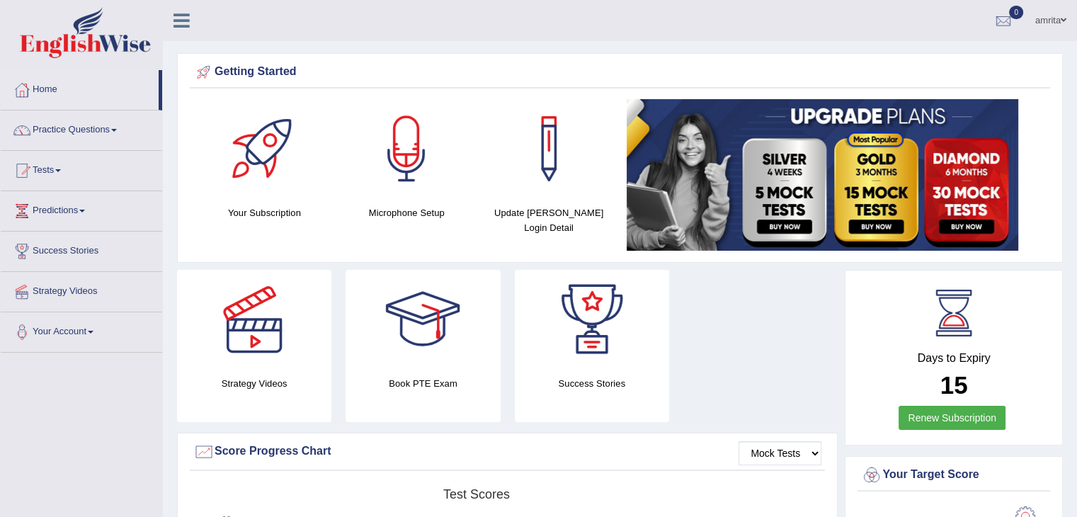
click at [953, 413] on link "Renew Subscription" at bounding box center [952, 418] width 107 height 24
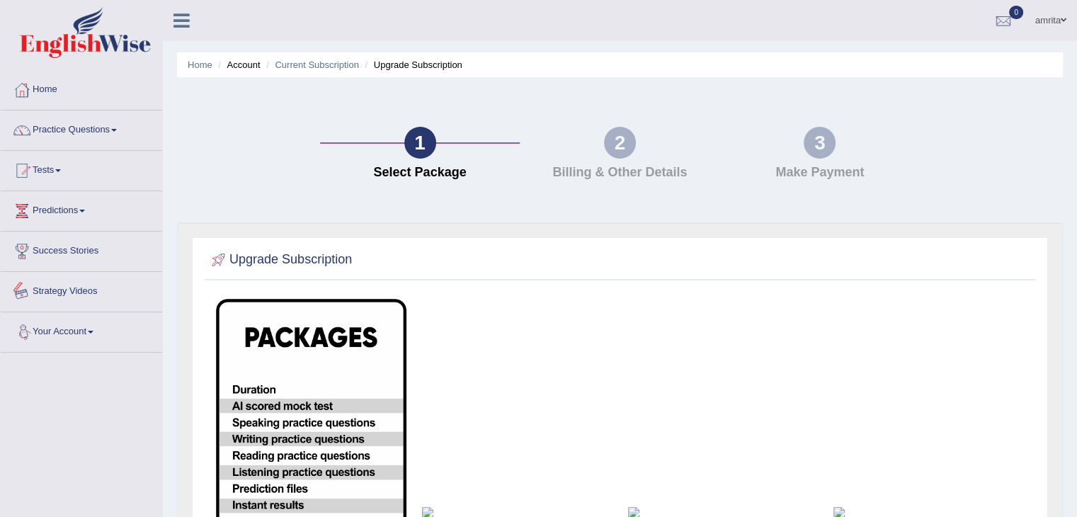
click at [96, 301] on link "Strategy Videos" at bounding box center [82, 289] width 162 height 35
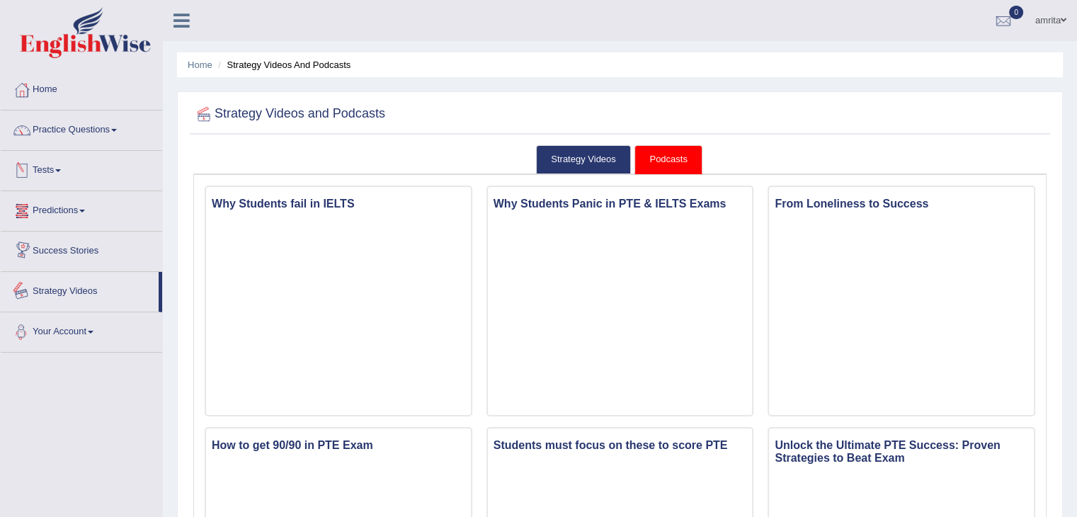
click at [72, 336] on link "Your Account" at bounding box center [82, 329] width 162 height 35
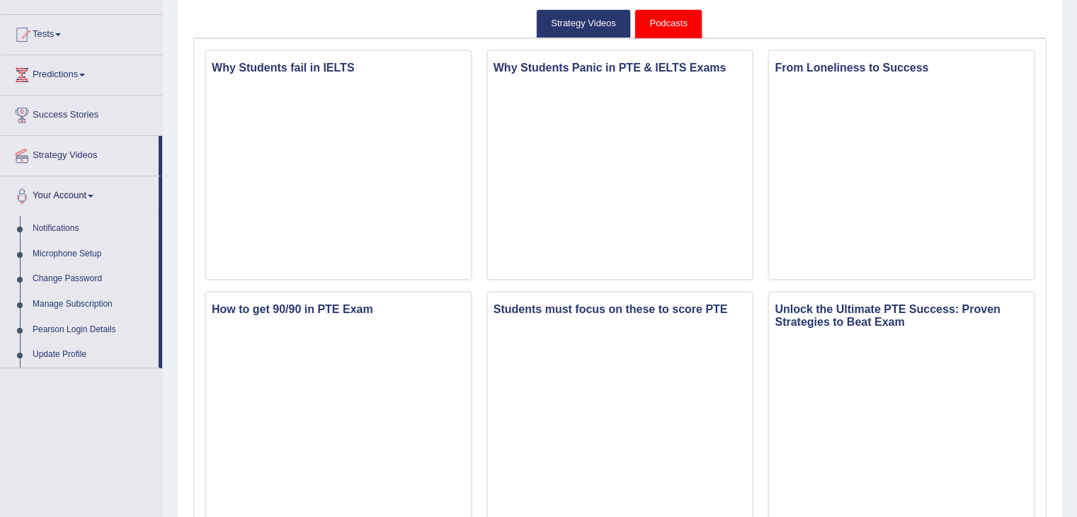
scroll to position [142, 0]
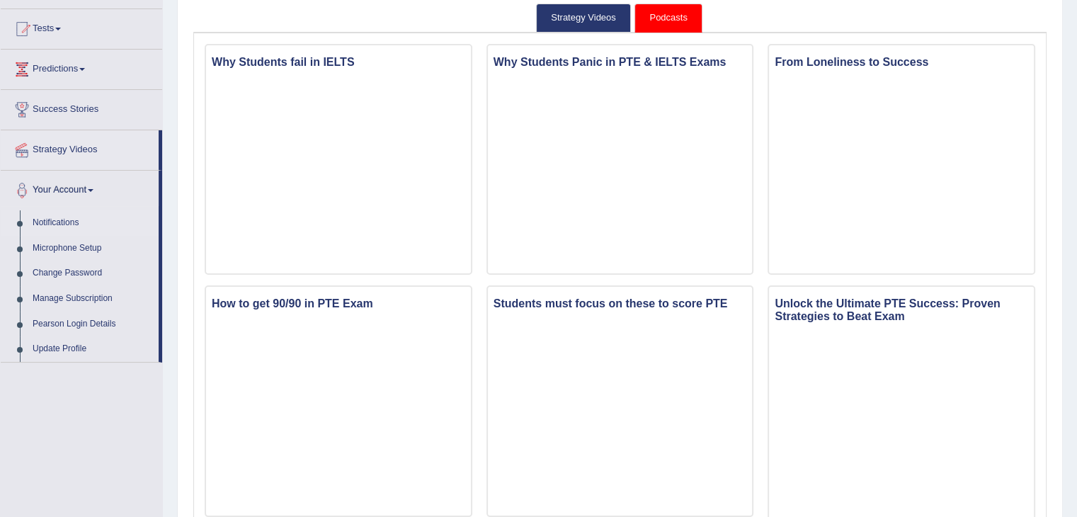
click at [64, 227] on link "Notifications" at bounding box center [92, 223] width 132 height 26
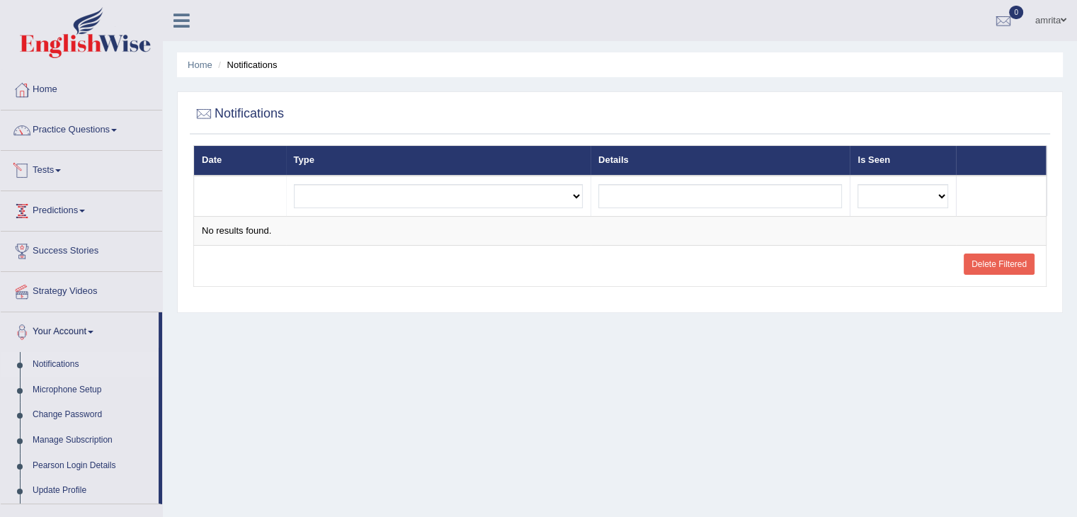
drag, startPoint x: 242, startPoint y: 192, endPoint x: 283, endPoint y: 191, distance: 41.1
click at [249, 196] on td at bounding box center [240, 196] width 92 height 41
click at [314, 186] on select "Exam evaluated Question report replied Practice question report replied Test as…" at bounding box center [439, 196] width 290 height 24
click at [285, 363] on div "Home Notifications Notifications Date Type Details Is Seen Exam evaluated Quest…" at bounding box center [620, 354] width 914 height 708
click at [84, 380] on link "Microphone Setup" at bounding box center [92, 391] width 132 height 26
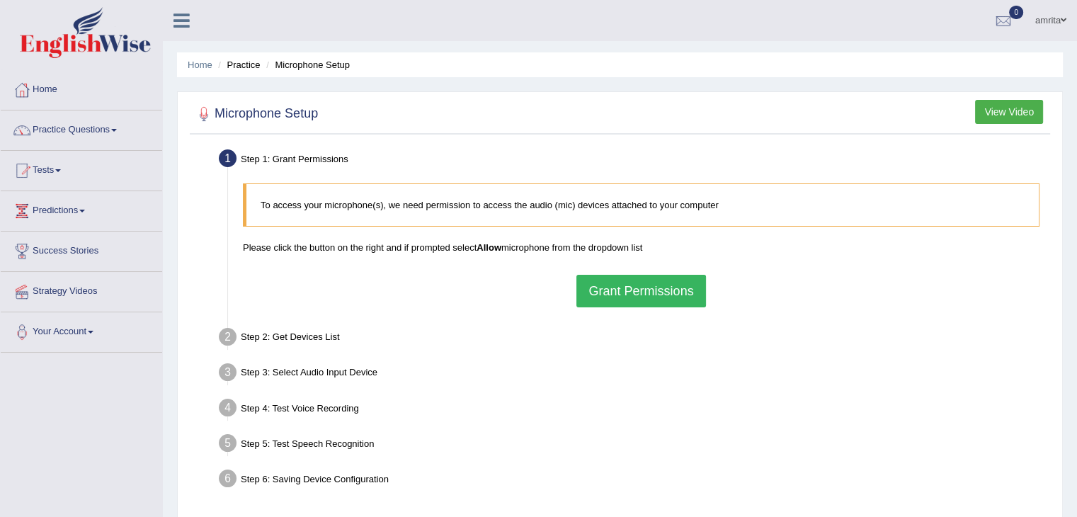
click at [1009, 117] on button "View Video" at bounding box center [1009, 112] width 68 height 24
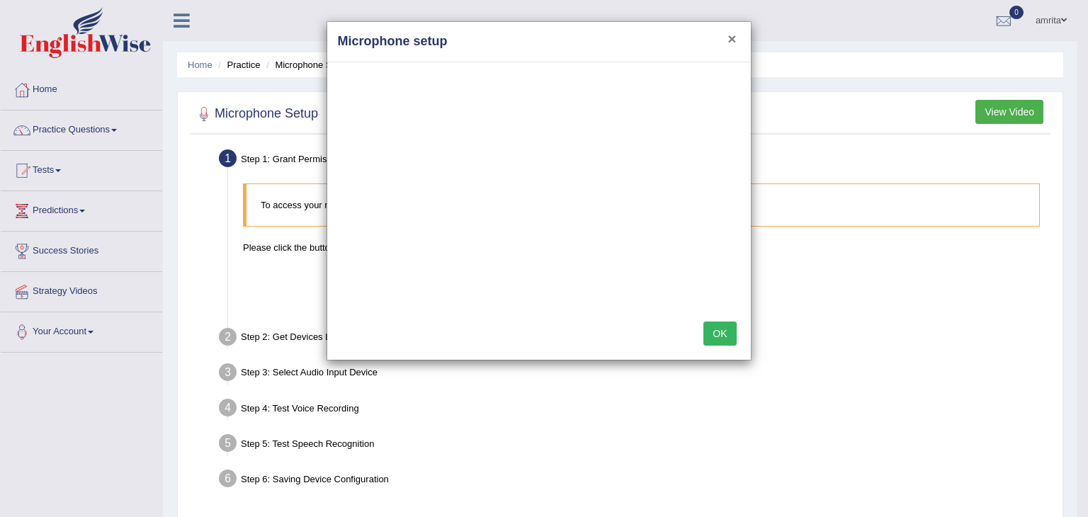
click at [732, 39] on button "×" at bounding box center [731, 38] width 9 height 15
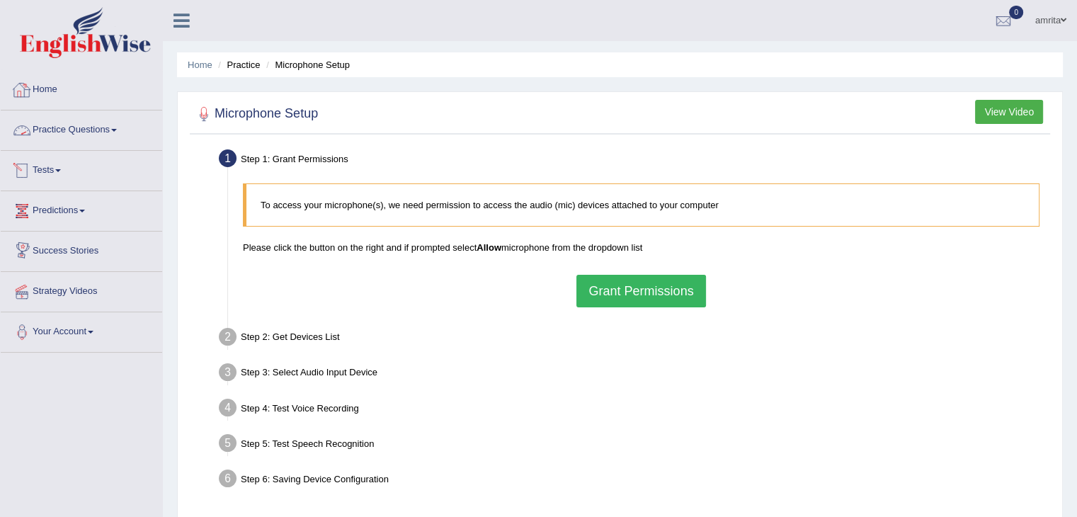
click at [69, 96] on link "Home" at bounding box center [82, 87] width 162 height 35
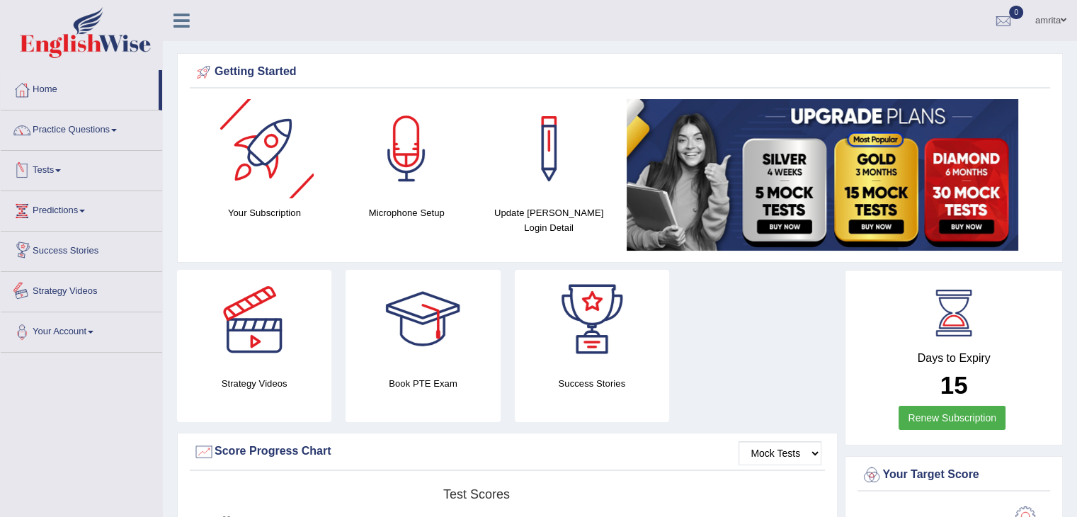
click at [78, 256] on link "Success Stories" at bounding box center [82, 249] width 162 height 35
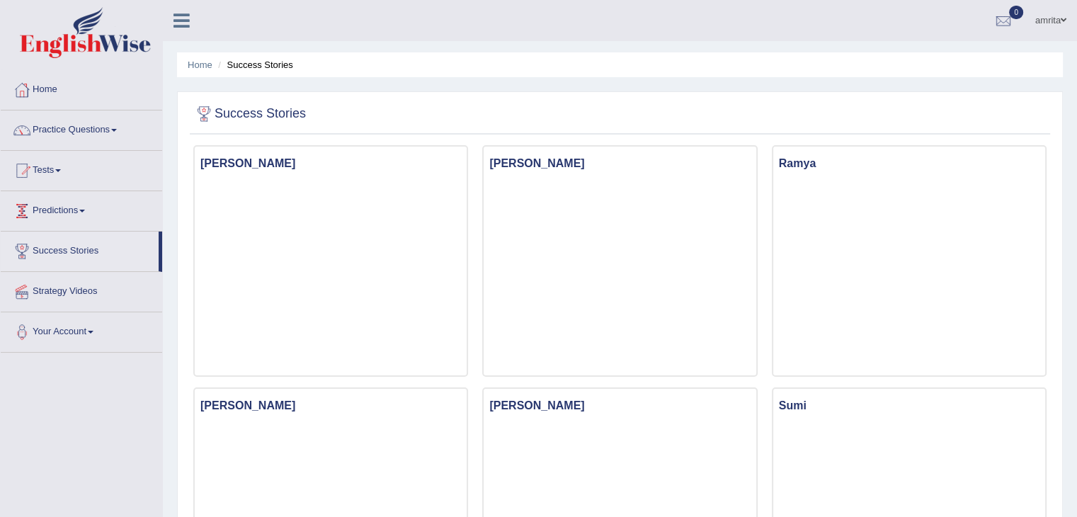
click at [83, 213] on link "Predictions" at bounding box center [82, 208] width 162 height 35
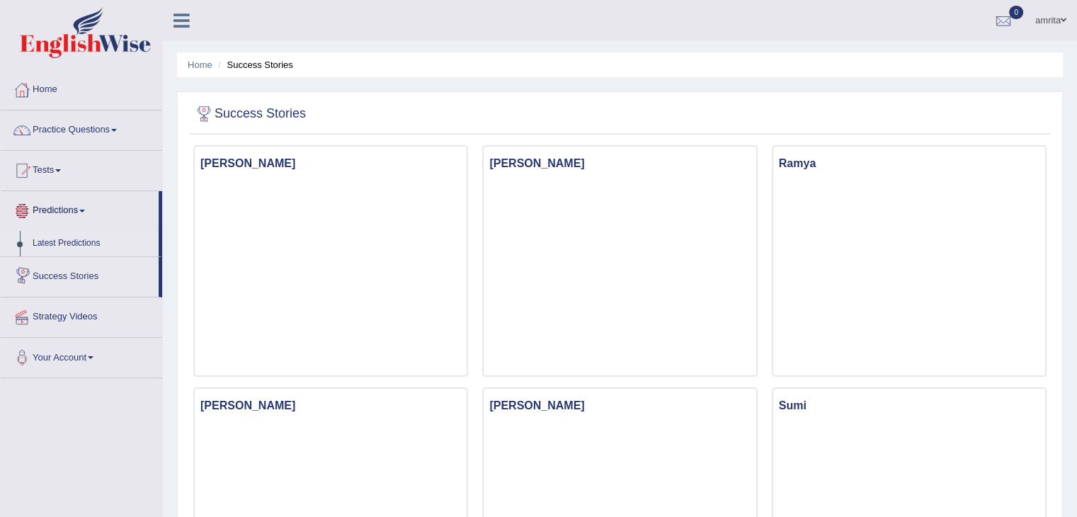
click at [81, 245] on link "Latest Predictions" at bounding box center [92, 244] width 132 height 26
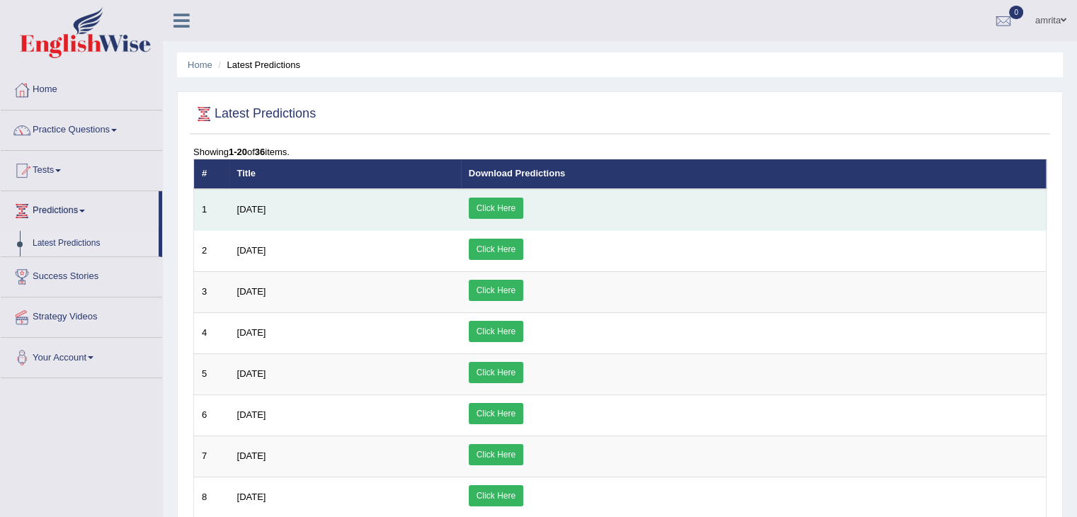
click at [523, 208] on link "Click Here" at bounding box center [496, 208] width 55 height 21
